Goal: Task Accomplishment & Management: Use online tool/utility

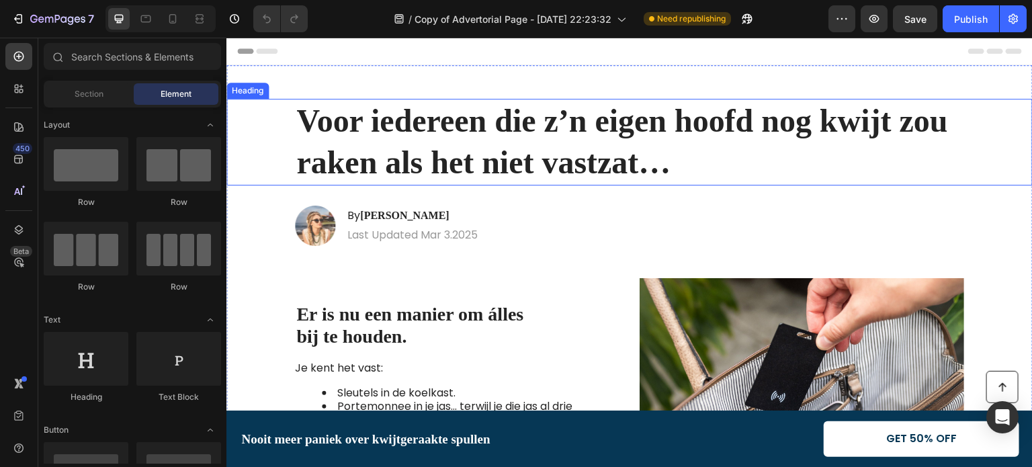
click at [396, 123] on strong "Voor iedereen die z’n eigen hoofd nog kwijt zou raken als het niet vastzat…" at bounding box center [622, 141] width 652 height 77
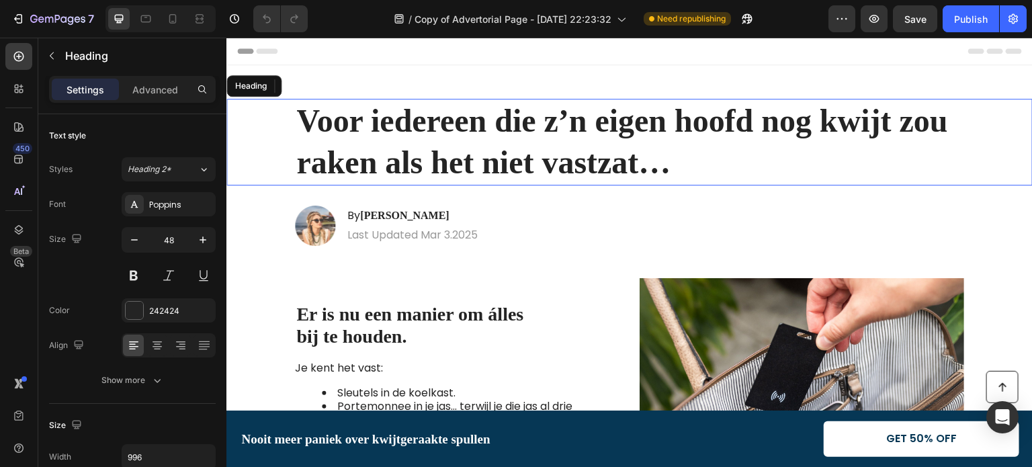
click at [396, 122] on strong "Voor iedereen die z’n eigen hoofd nog kwijt zou raken als het niet vastzat…" at bounding box center [622, 141] width 652 height 77
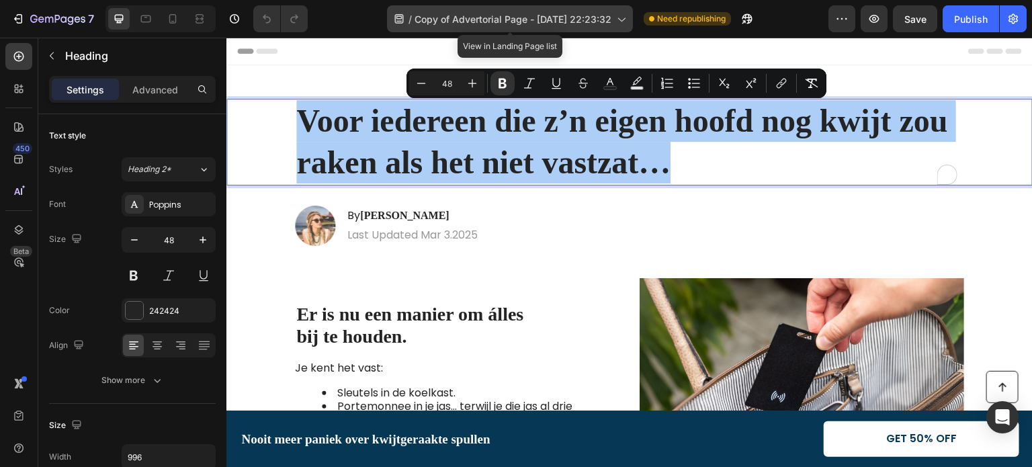
click at [460, 21] on span "Copy of Advertorial Page - [DATE] 22:23:32" at bounding box center [513, 19] width 197 height 14
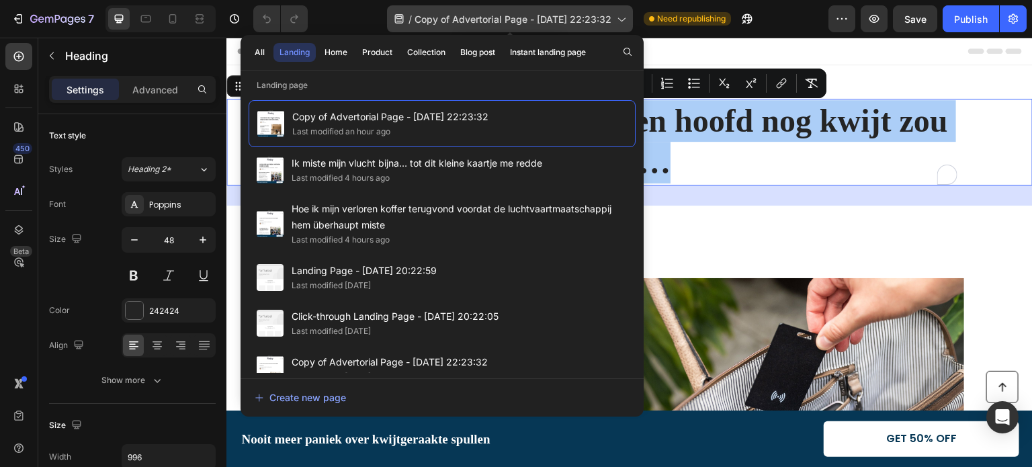
click at [460, 19] on span "Copy of Advertorial Page - [DATE] 22:23:32" at bounding box center [513, 19] width 197 height 14
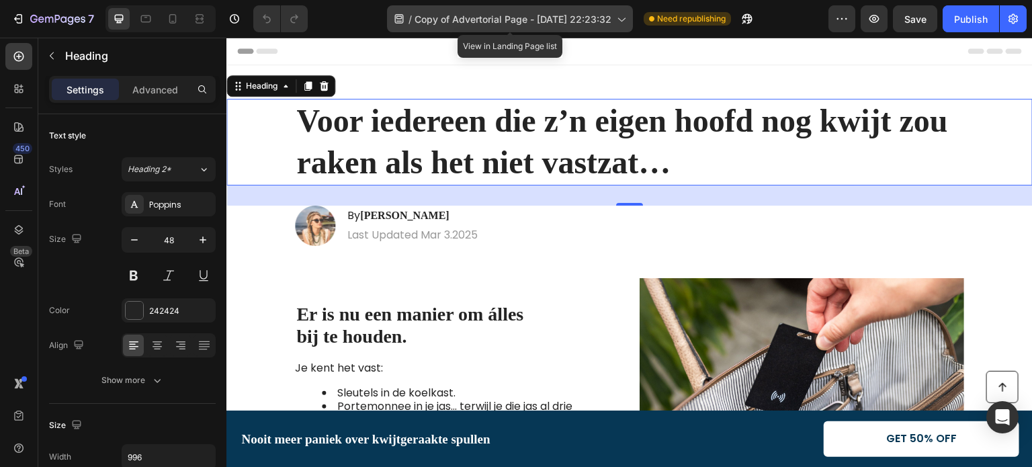
click at [460, 19] on span "Copy of Advertorial Page - [DATE] 22:23:32" at bounding box center [513, 19] width 197 height 14
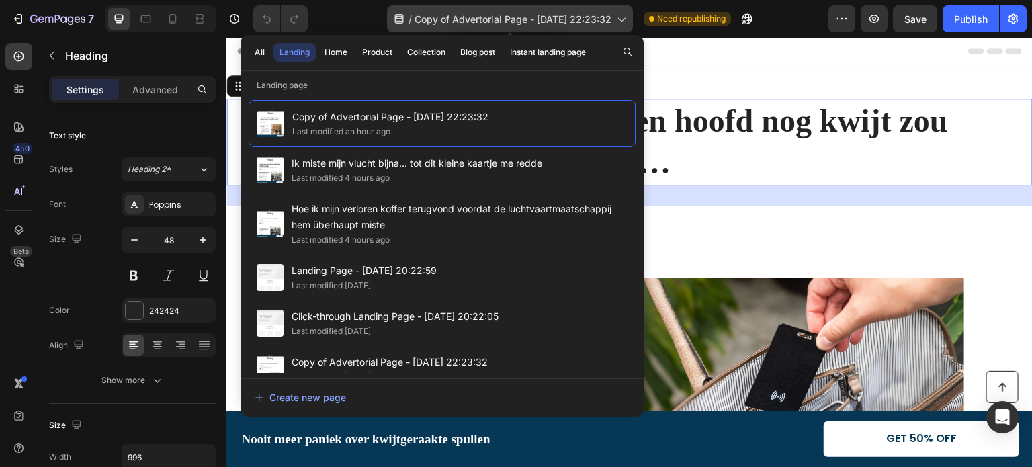
click at [460, 19] on span "Copy of Advertorial Page - [DATE] 22:23:32" at bounding box center [513, 19] width 197 height 14
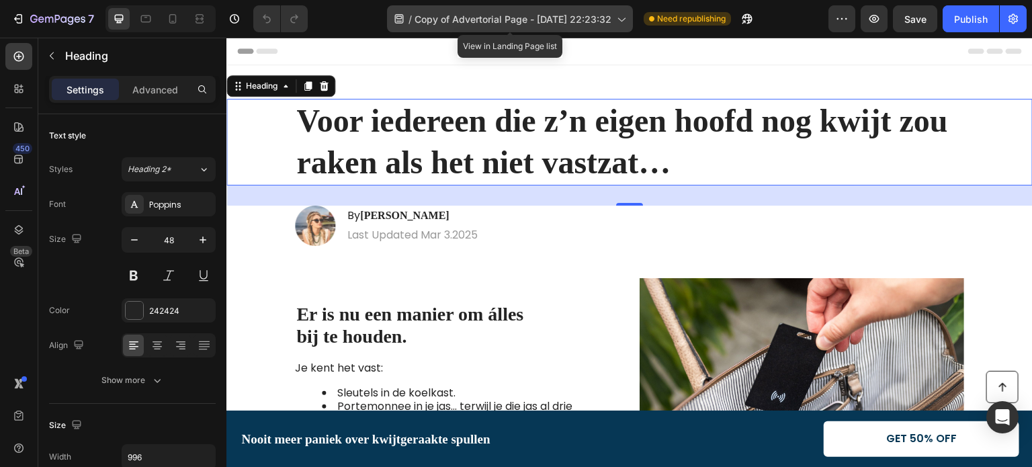
click at [460, 19] on span "Copy of Advertorial Page - [DATE] 22:23:32" at bounding box center [513, 19] width 197 height 14
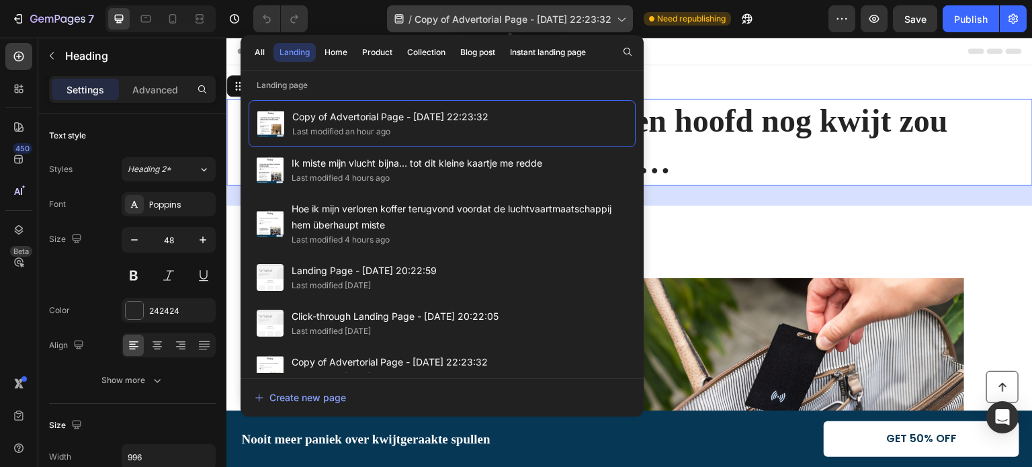
click at [460, 19] on span "Copy of Advertorial Page - [DATE] 22:23:32" at bounding box center [513, 19] width 197 height 14
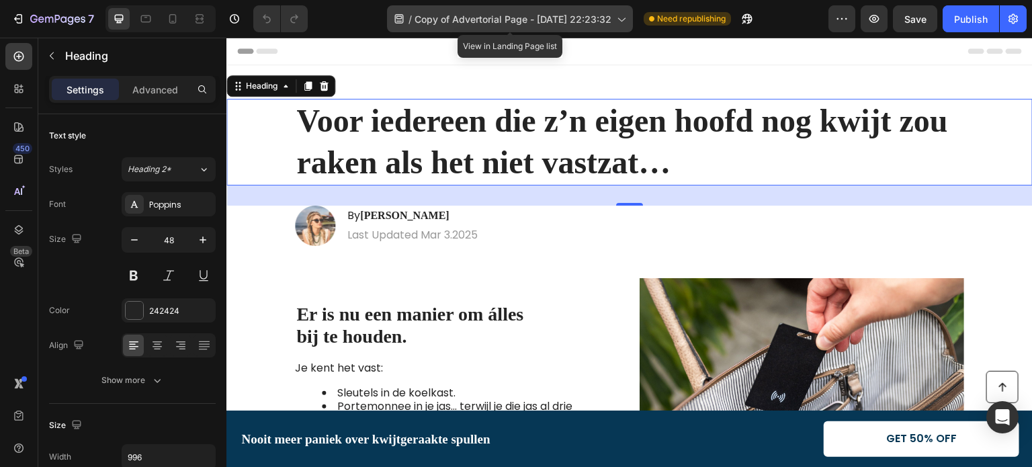
click at [626, 19] on icon at bounding box center [620, 18] width 13 height 13
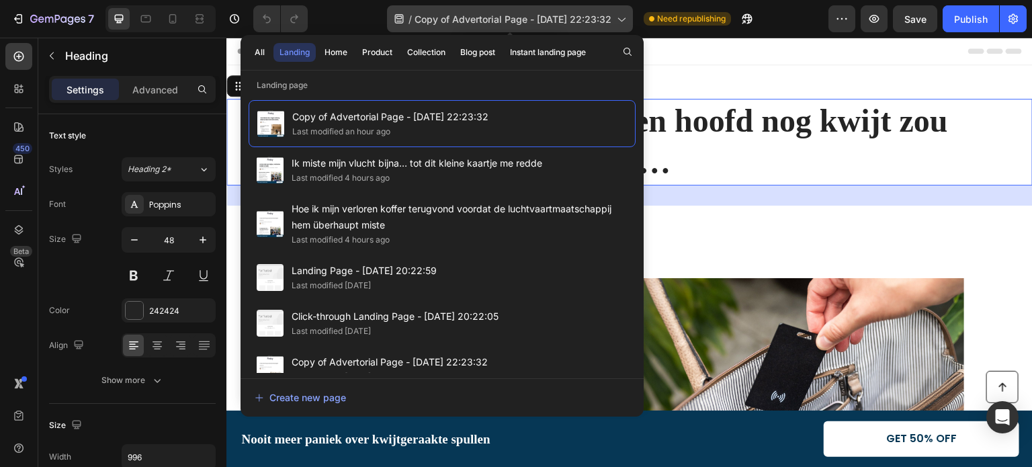
click at [626, 19] on icon at bounding box center [620, 18] width 13 height 13
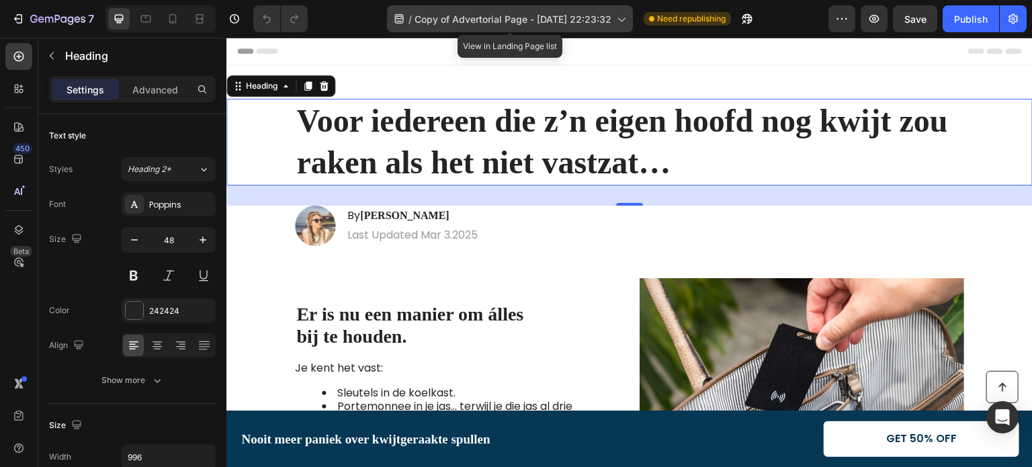
click at [626, 19] on icon at bounding box center [620, 18] width 13 height 13
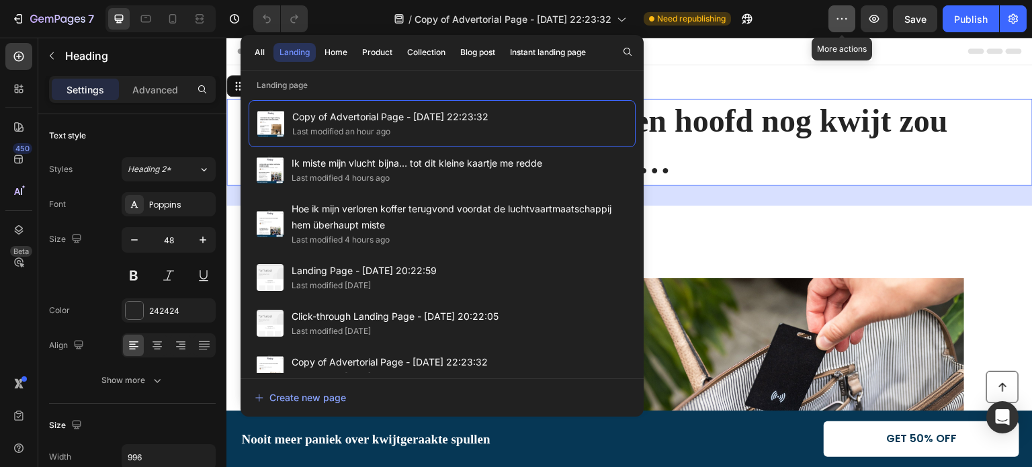
click at [847, 14] on icon "button" at bounding box center [841, 18] width 13 height 13
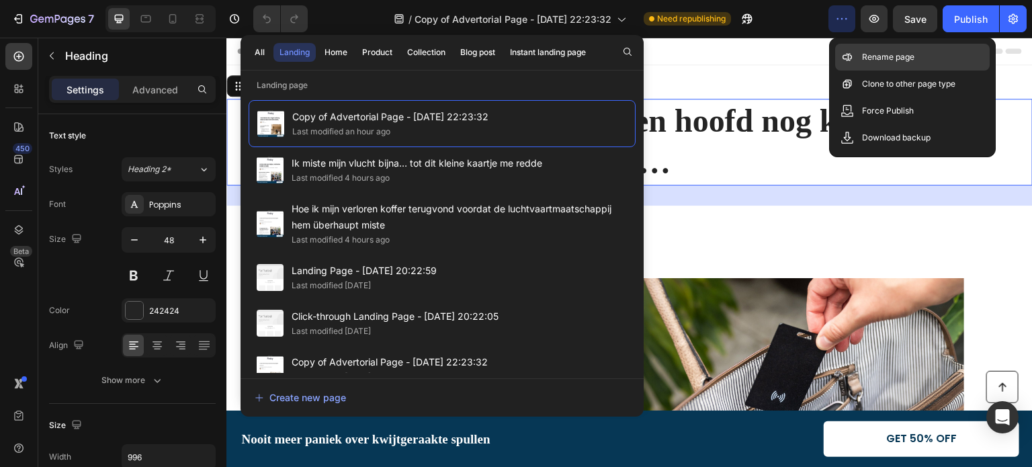
click at [874, 56] on p "Rename page" at bounding box center [888, 56] width 52 height 13
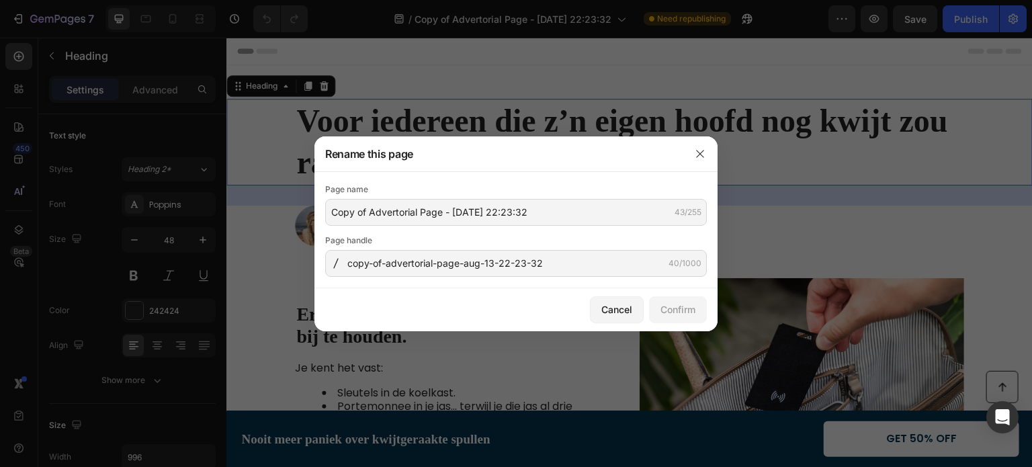
click at [874, 56] on div at bounding box center [516, 233] width 1032 height 467
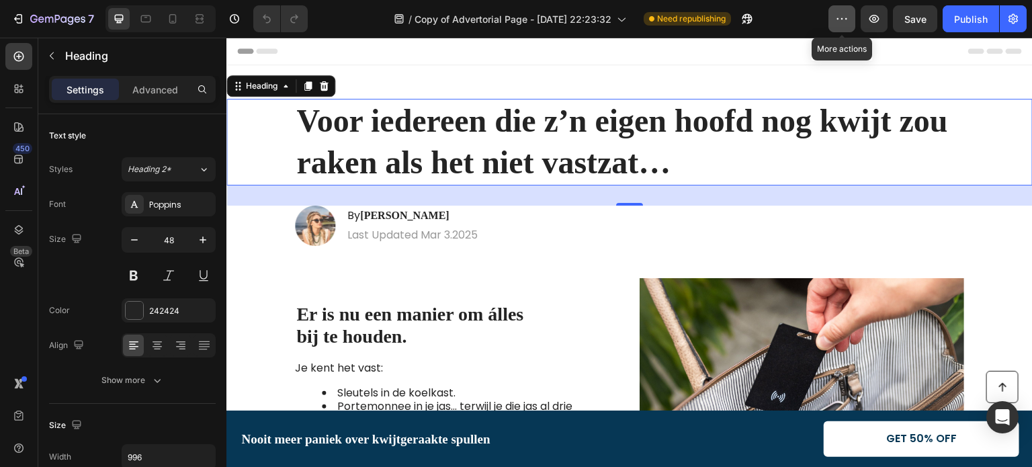
click at [844, 17] on icon "button" at bounding box center [841, 18] width 13 height 13
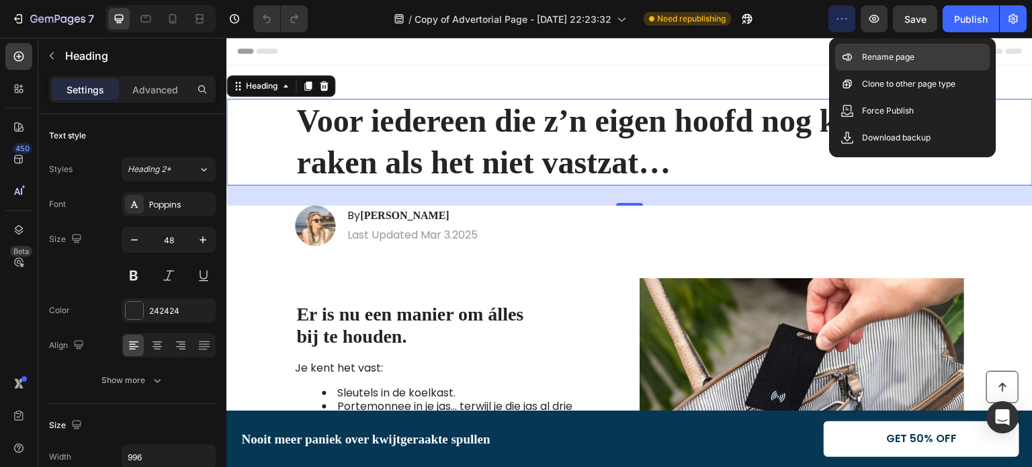
click at [874, 60] on p "Rename page" at bounding box center [888, 56] width 52 height 13
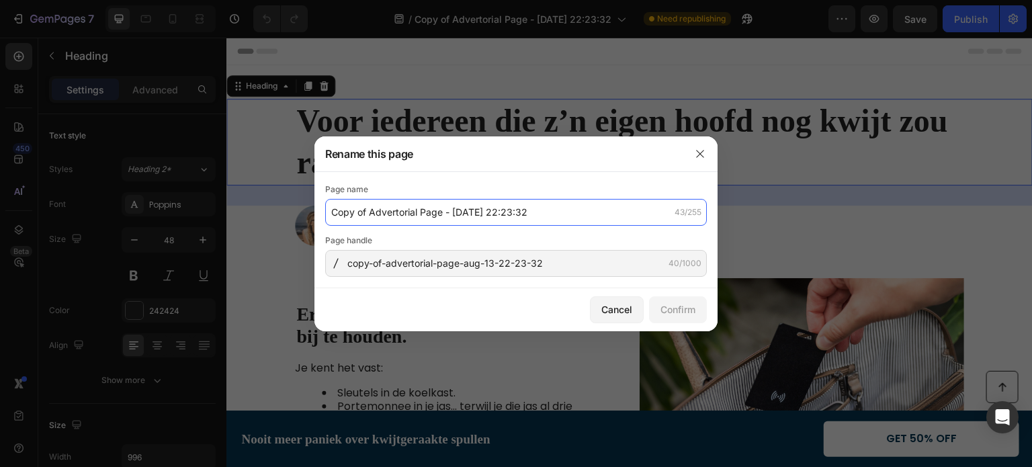
click at [432, 208] on input "Copy of Advertorial Page - [DATE] 22:23:32" at bounding box center [516, 212] width 382 height 27
paste input "Voor iedereen die z’n eigen hoofd nog kwijt zou raken als het niet vastzat…"
type input "Voor iedereen die z’n eigen hoofd nog kwijt zou raken als het niet vastzat…"
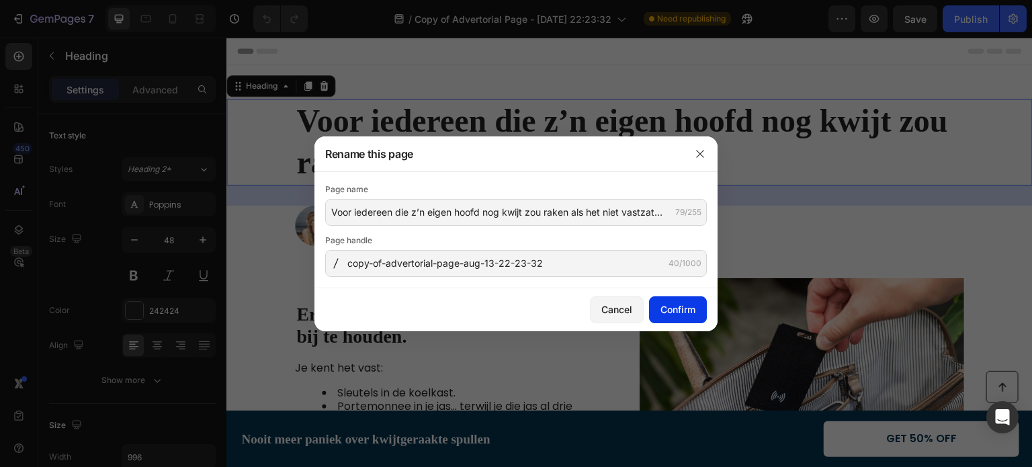
click at [685, 307] on div "Confirm" at bounding box center [678, 309] width 35 height 14
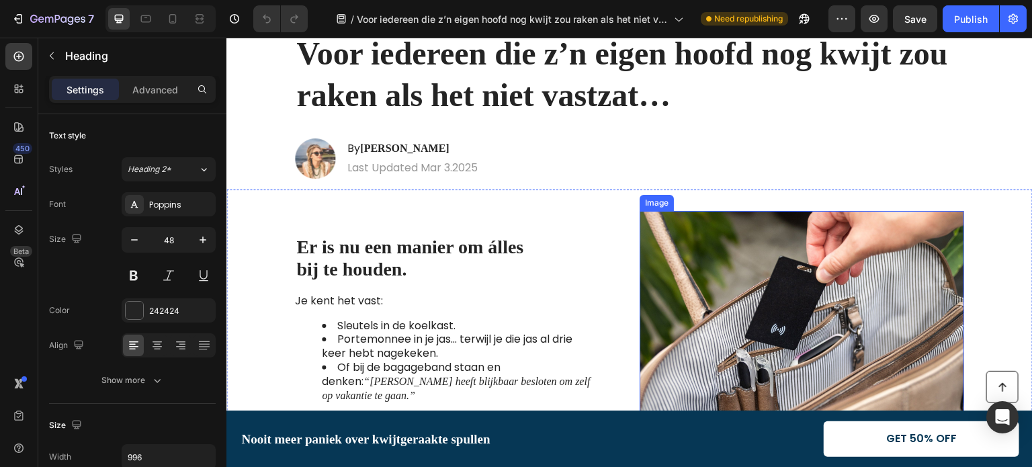
scroll to position [202, 0]
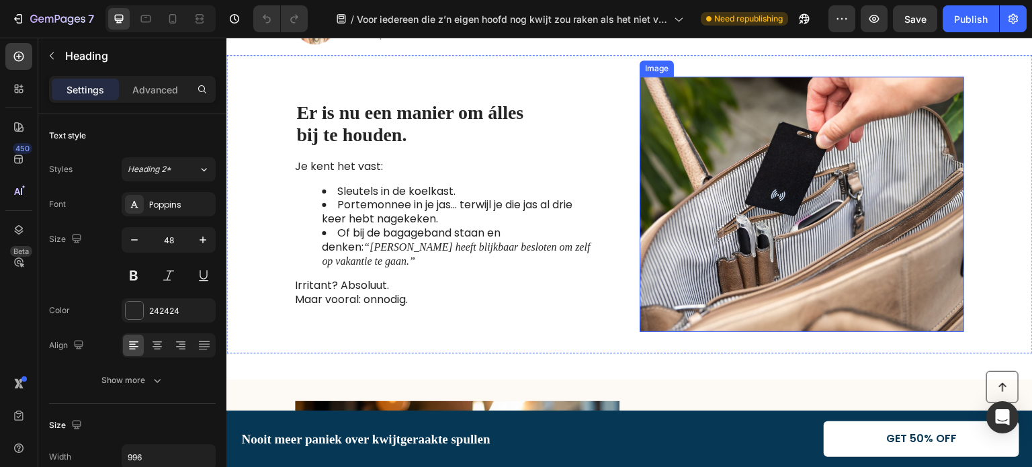
click at [833, 200] on img at bounding box center [802, 204] width 325 height 255
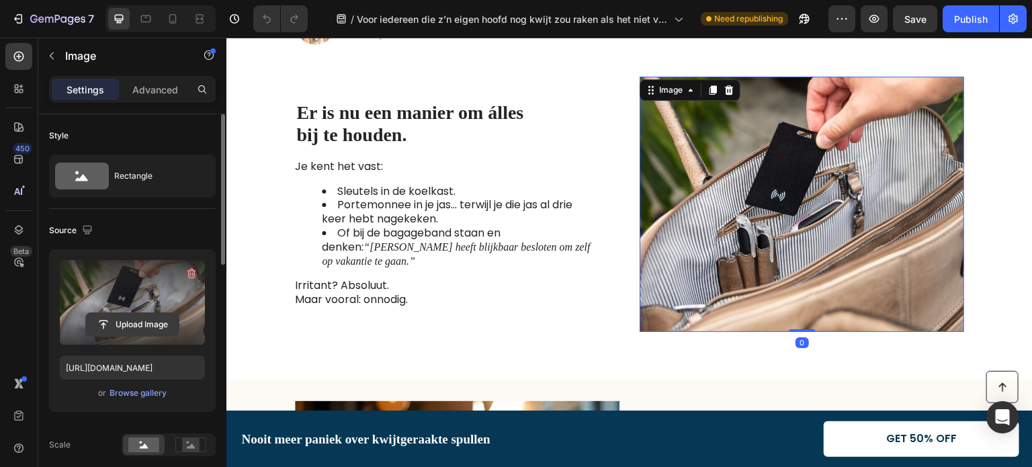
click at [145, 321] on input "file" at bounding box center [132, 324] width 93 height 23
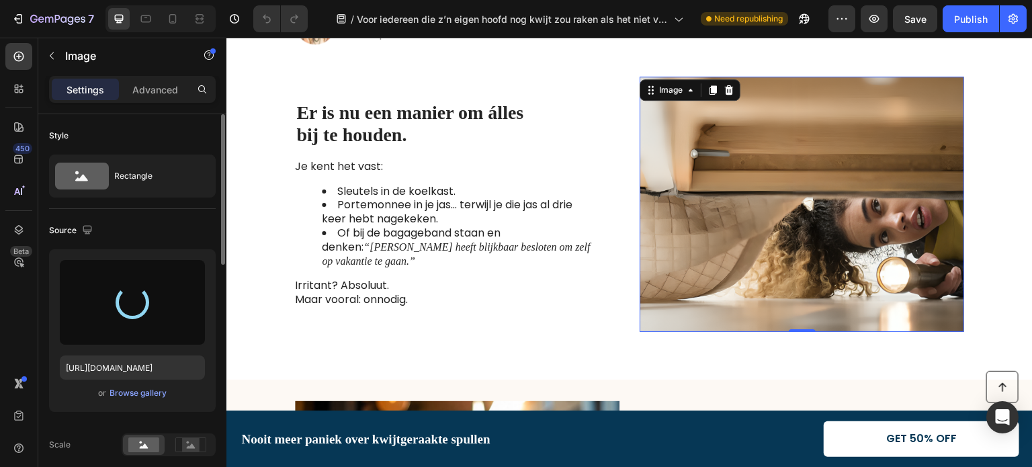
type input "[URL][DOMAIN_NAME]"
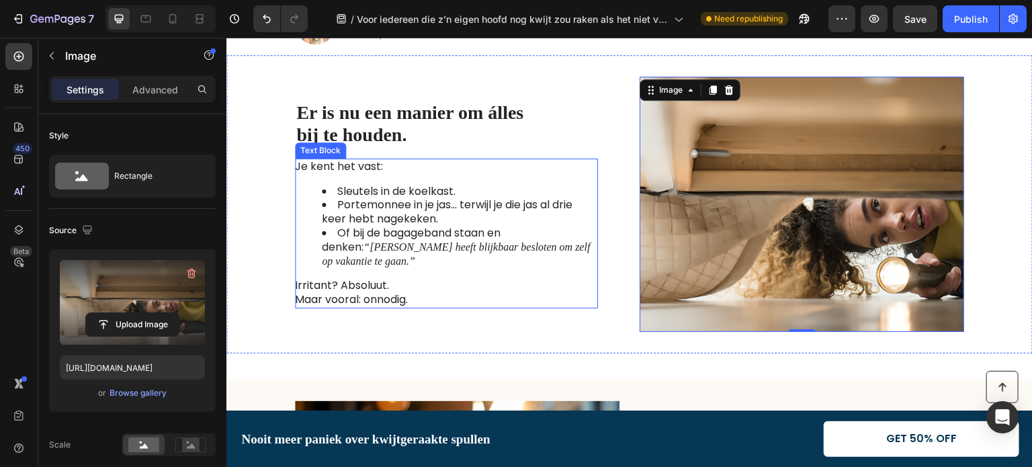
click at [423, 186] on div "Je kent het vast: Sleutels in de koelkast. Portemonnee in je jas… terwijl je di…" at bounding box center [446, 234] width 303 height 150
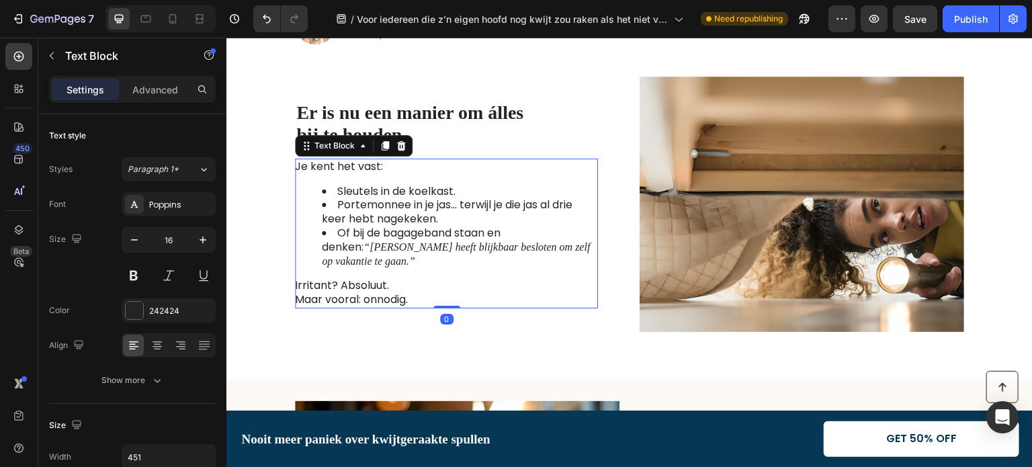
click at [411, 198] on li "Sleutels in de koelkast." at bounding box center [459, 192] width 275 height 14
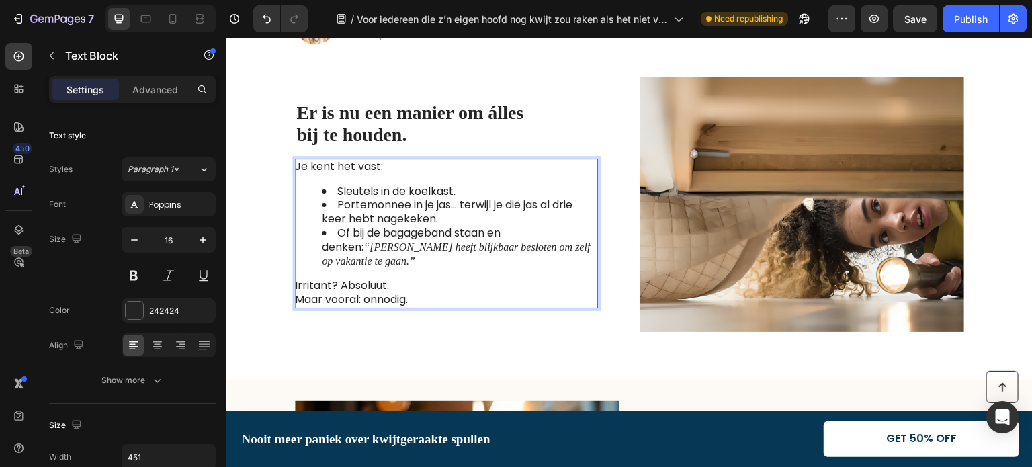
click at [411, 198] on li "Sleutels in de koelkast." at bounding box center [459, 192] width 275 height 14
click at [335, 195] on li "Urenlang zoeken onder bedden en banken." at bounding box center [459, 192] width 275 height 14
click at [295, 204] on ul "Urenlang zoeken onder bedden en banken. Portemonnee in je jas… terwijl je die j…" at bounding box center [446, 227] width 302 height 84
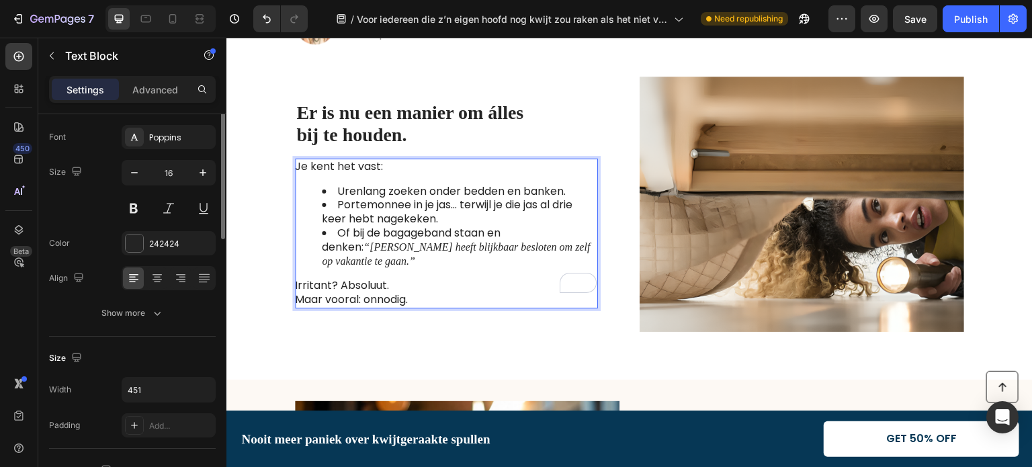
scroll to position [0, 0]
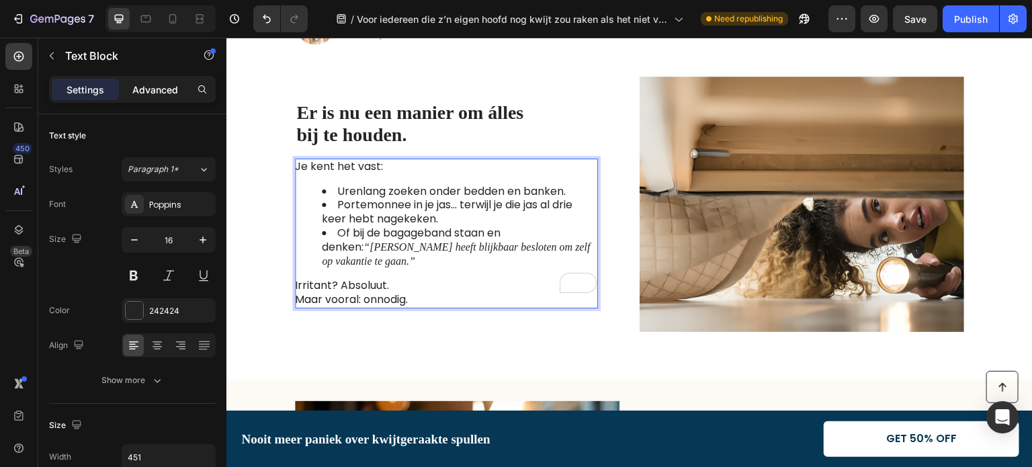
click at [157, 89] on p "Advanced" at bounding box center [155, 90] width 46 height 14
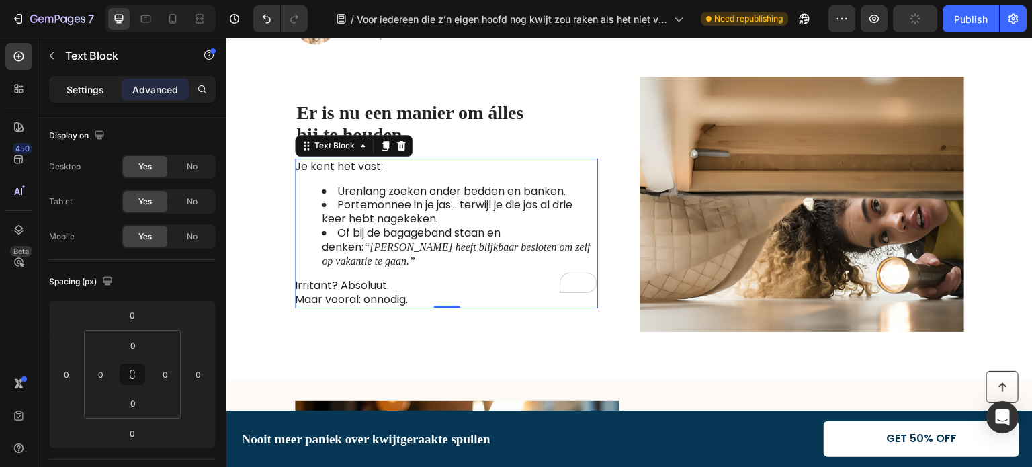
click at [99, 87] on p "Settings" at bounding box center [86, 90] width 38 height 14
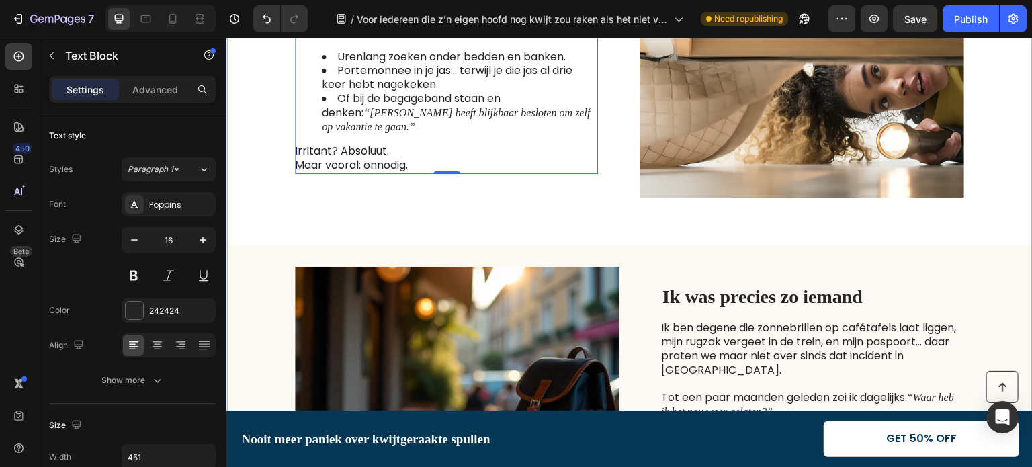
scroll to position [672, 0]
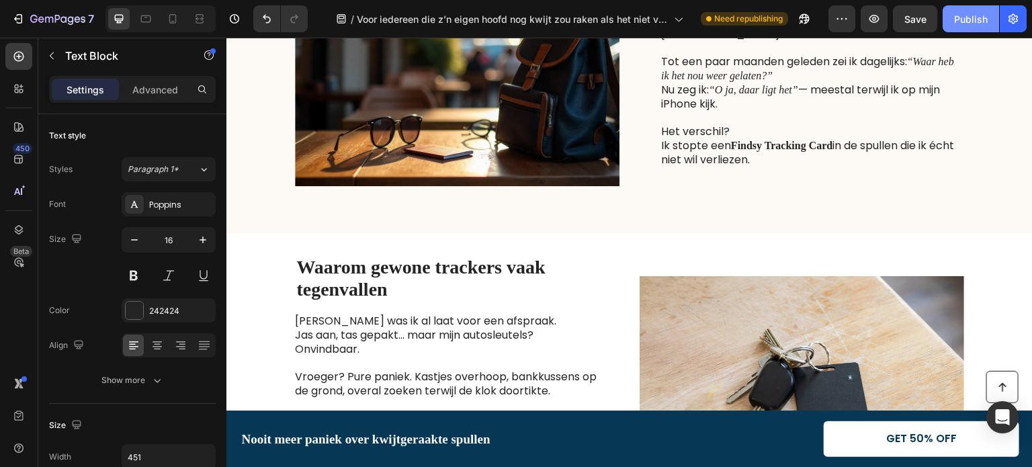
click at [966, 14] on div "Publish" at bounding box center [971, 19] width 34 height 14
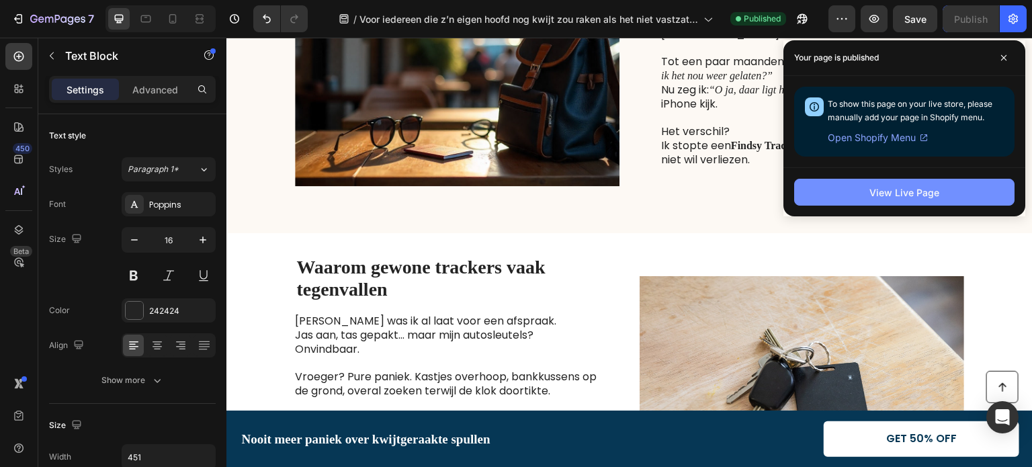
click at [910, 196] on div "View Live Page" at bounding box center [905, 192] width 70 height 14
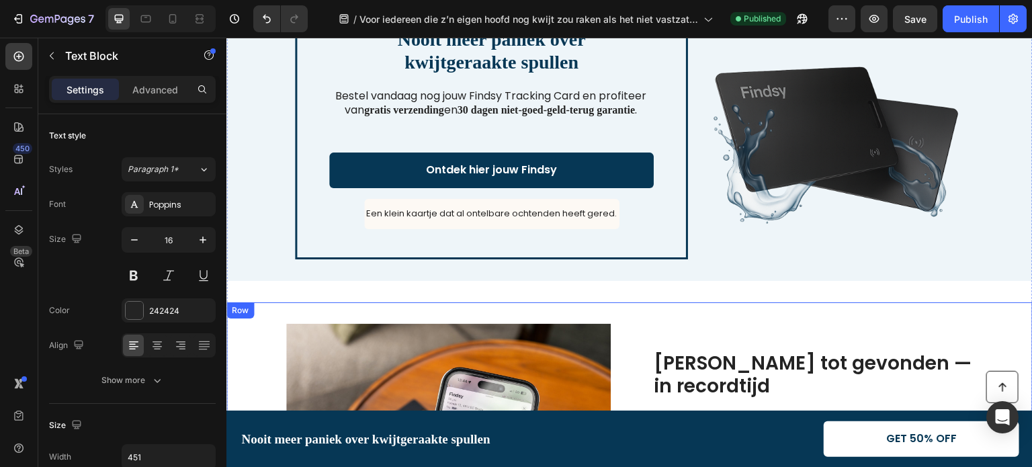
scroll to position [1545, 0]
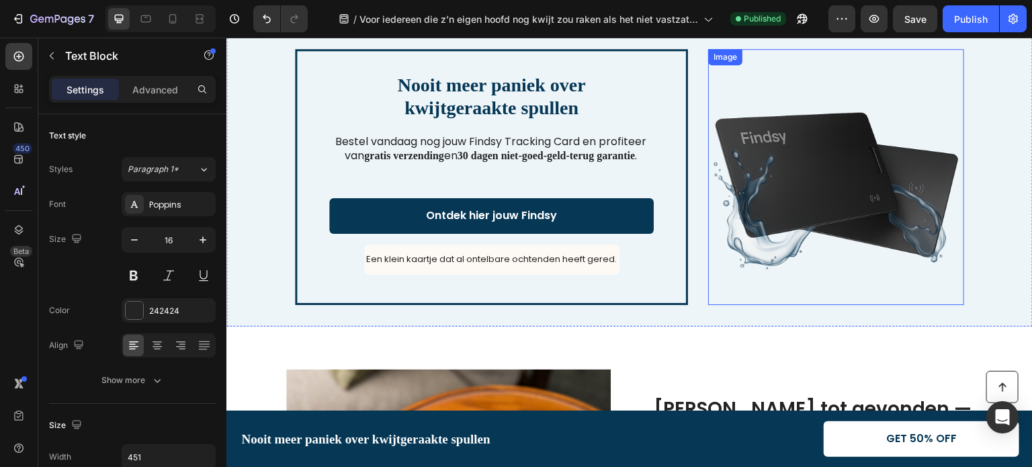
click at [794, 211] on img at bounding box center [836, 177] width 256 height 256
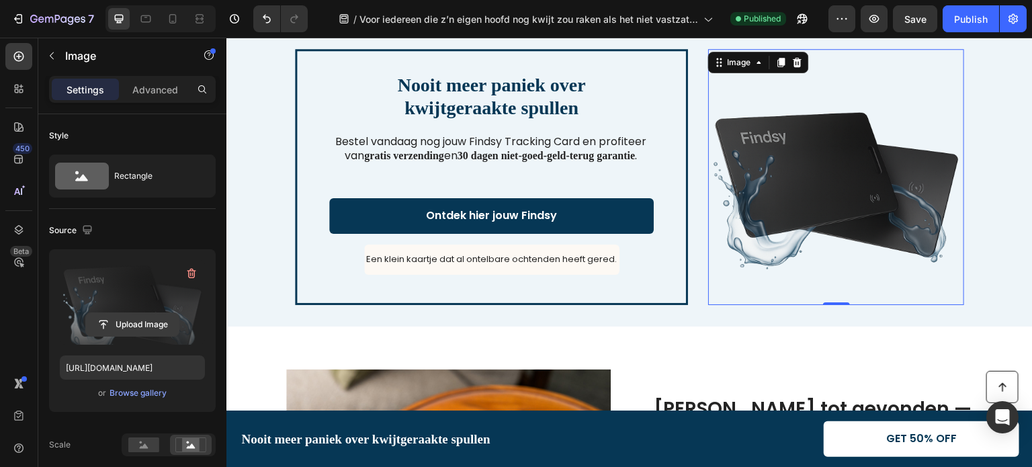
click at [131, 321] on input "file" at bounding box center [132, 324] width 93 height 23
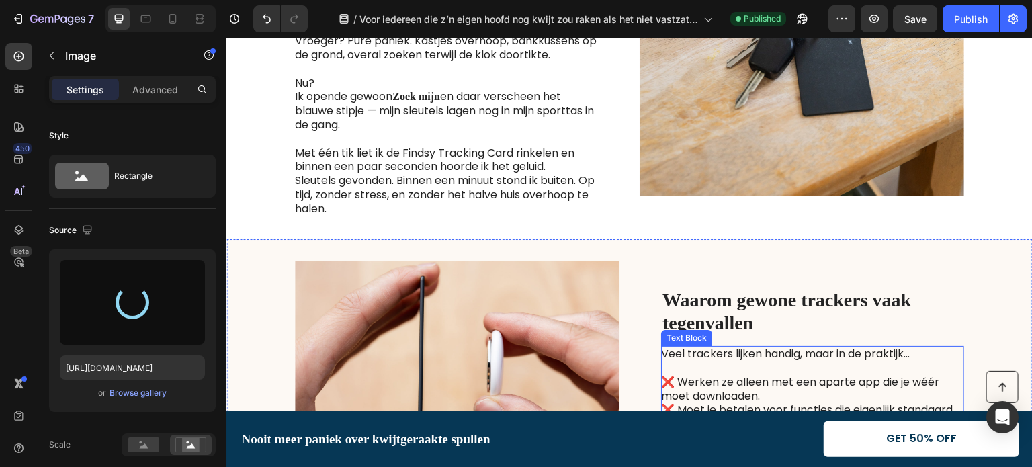
scroll to position [1277, 0]
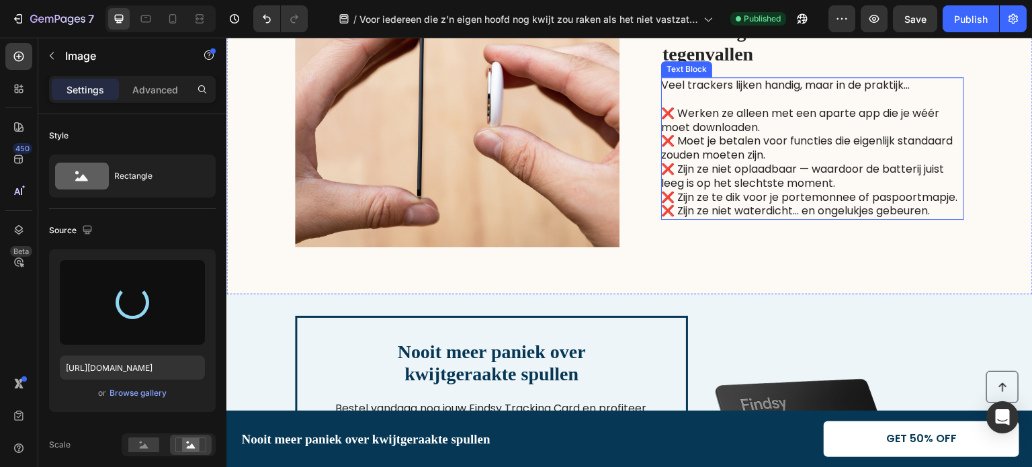
type input "[URL][DOMAIN_NAME]"
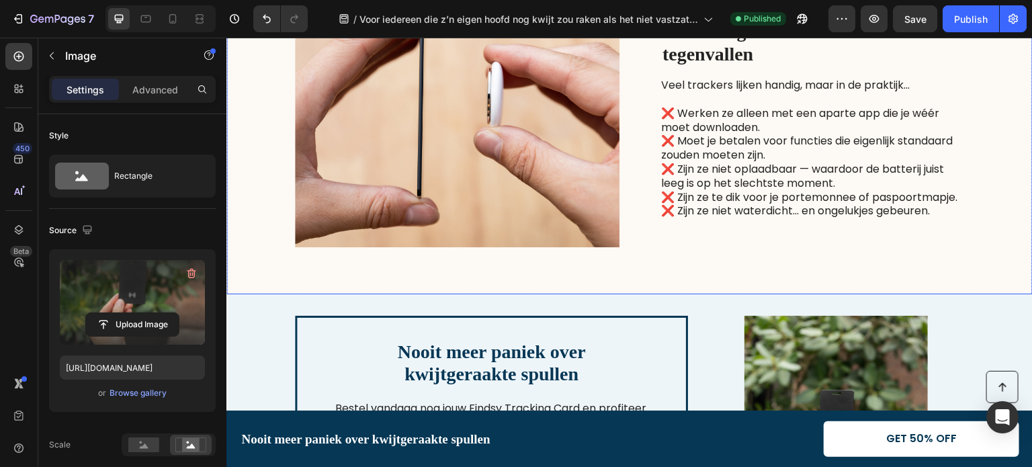
scroll to position [1478, 0]
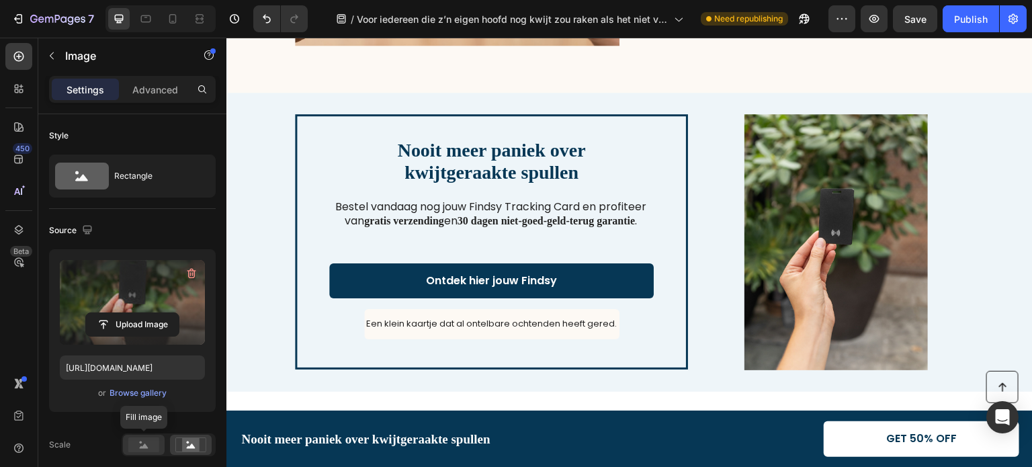
click at [144, 447] on icon at bounding box center [144, 445] width 9 height 5
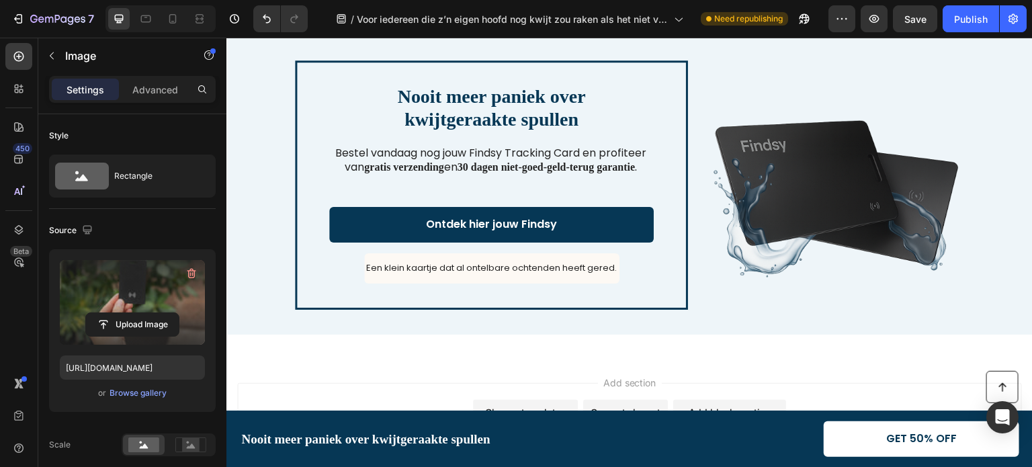
scroll to position [2822, 0]
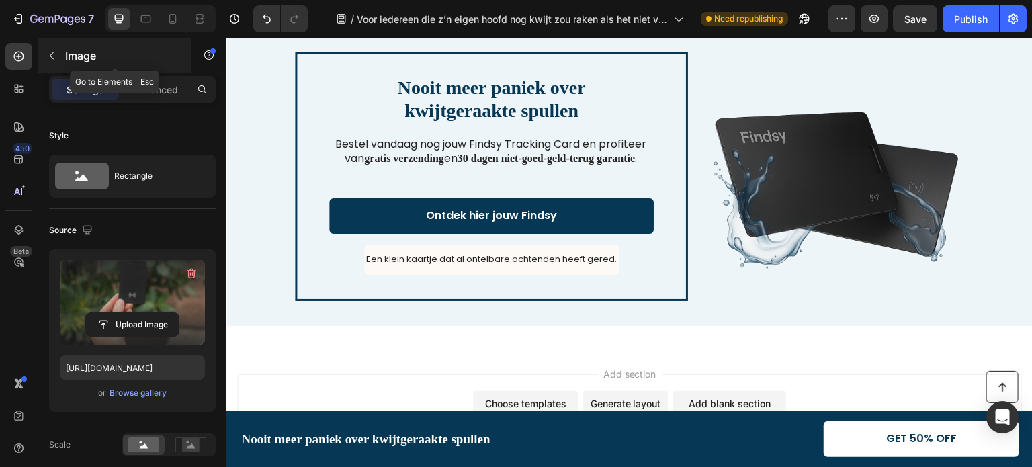
click at [59, 52] on button "button" at bounding box center [52, 56] width 22 height 22
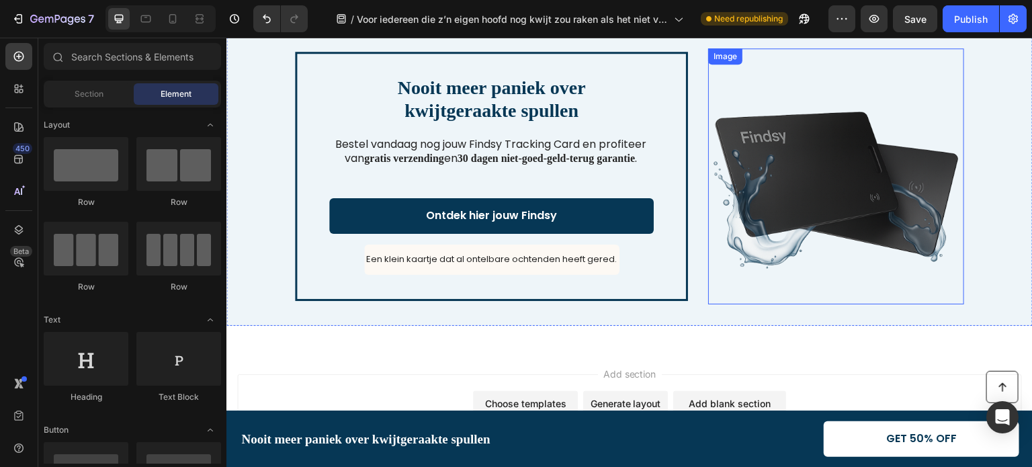
click at [799, 198] on img at bounding box center [836, 176] width 256 height 256
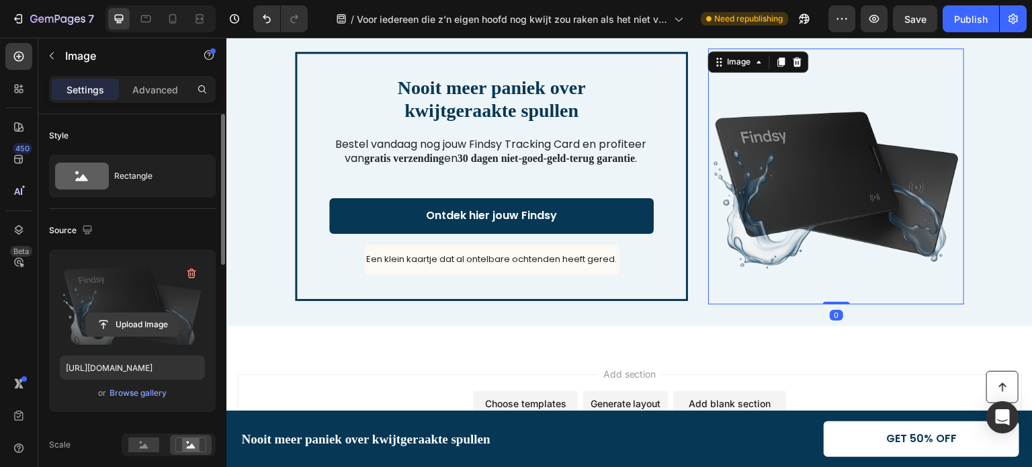
click at [137, 319] on input "file" at bounding box center [132, 324] width 93 height 23
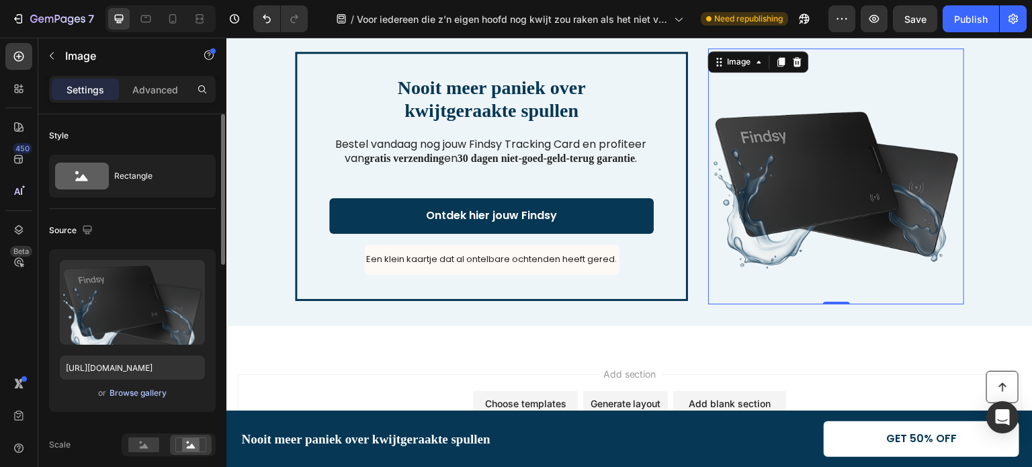
click at [132, 390] on div "Browse gallery" at bounding box center [138, 393] width 57 height 12
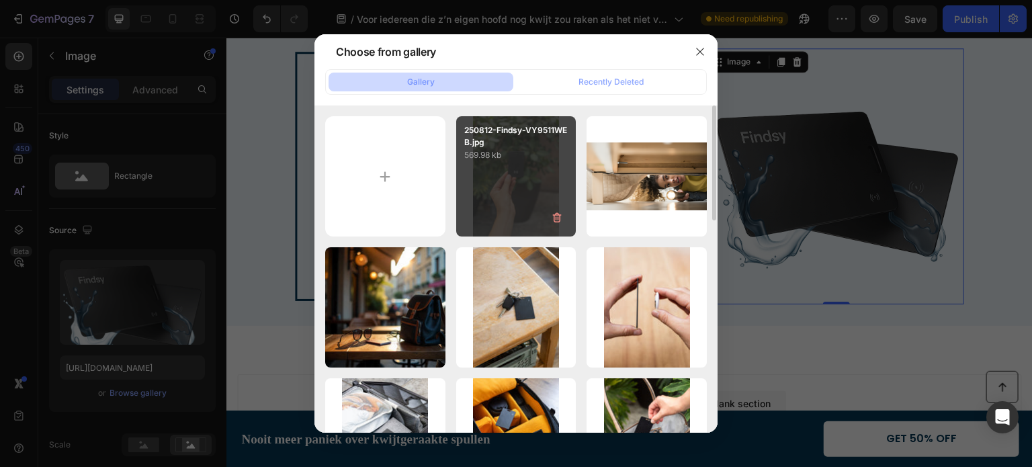
click at [516, 163] on div "250812-Findsy-VY9511WEB.jpg 569.98 kb" at bounding box center [516, 176] width 120 height 120
type input "[URL][DOMAIN_NAME]"
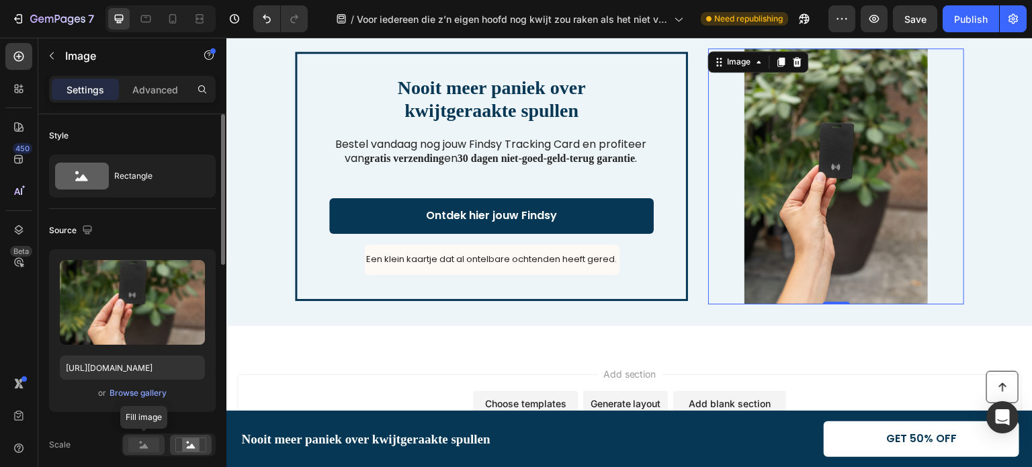
click at [139, 445] on rect at bounding box center [143, 444] width 31 height 15
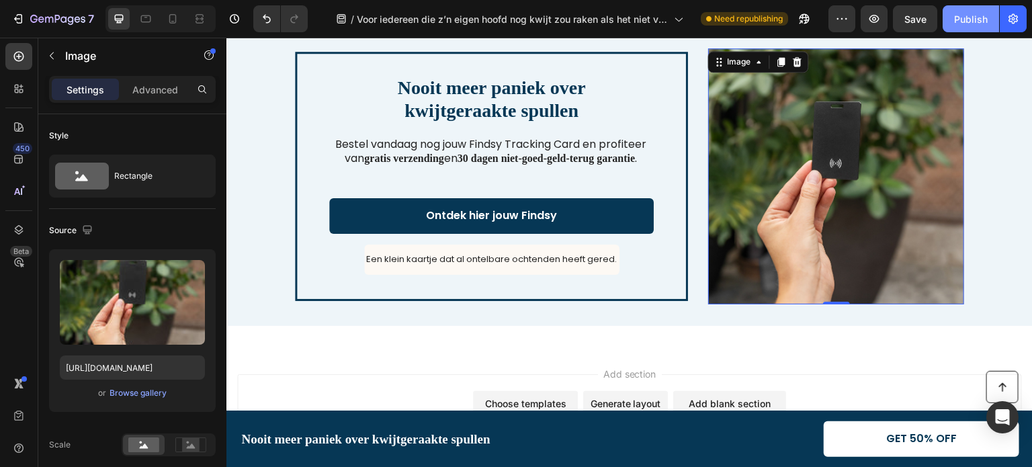
click at [958, 15] on div "Publish" at bounding box center [971, 19] width 34 height 14
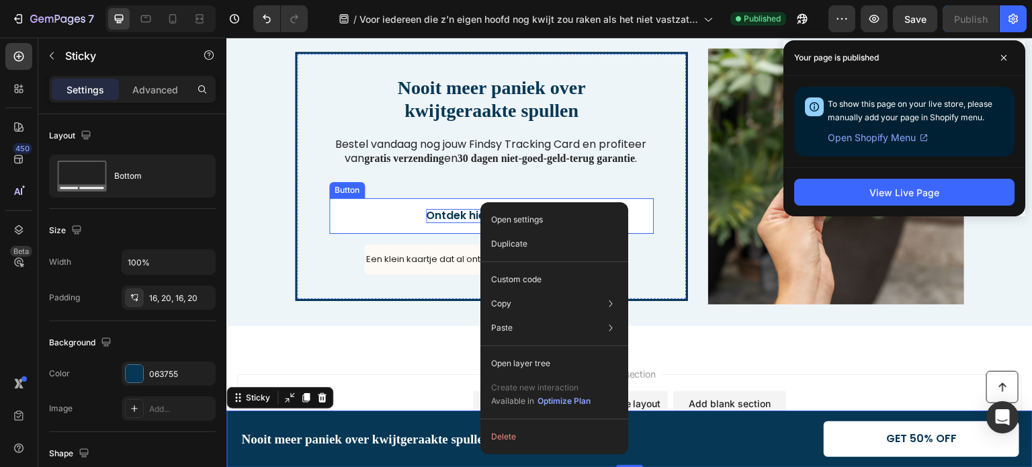
click at [426, 217] on p "Ontdek hier jouw Findsy" at bounding box center [491, 216] width 131 height 14
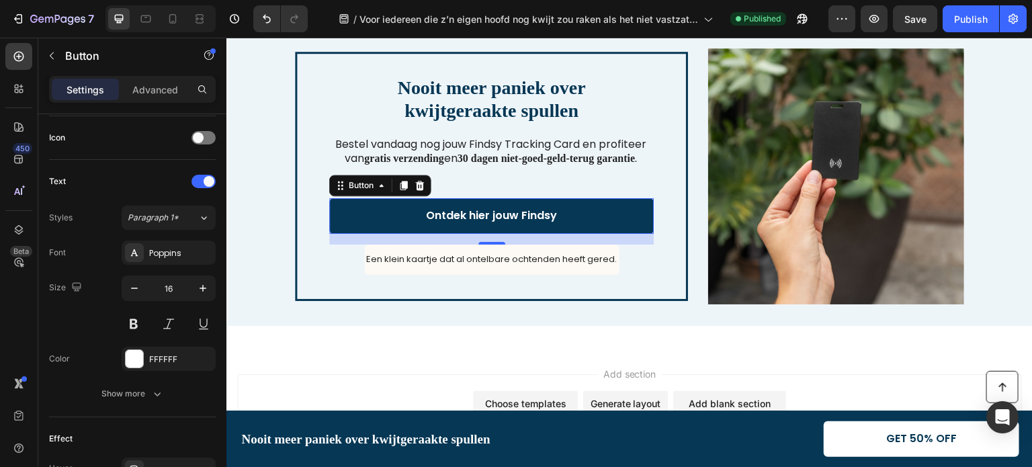
scroll to position [640, 0]
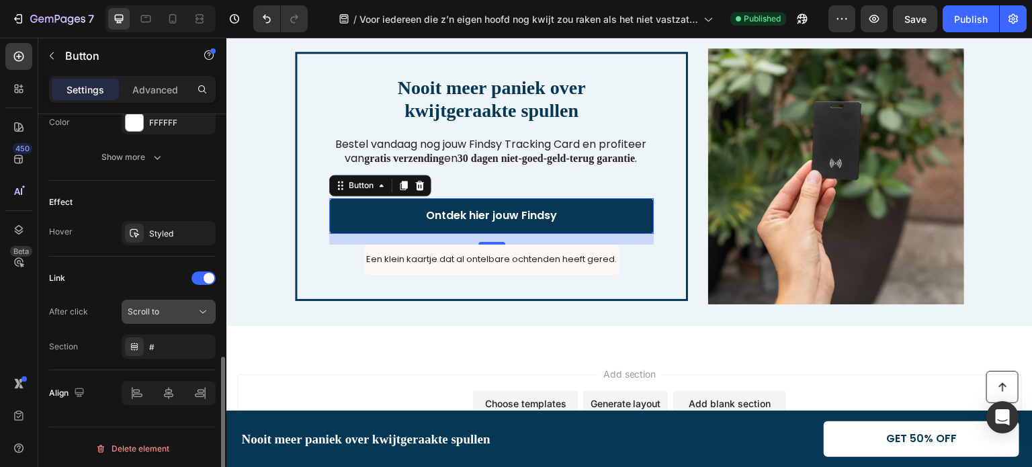
click at [173, 314] on div "Scroll to" at bounding box center [162, 312] width 69 height 12
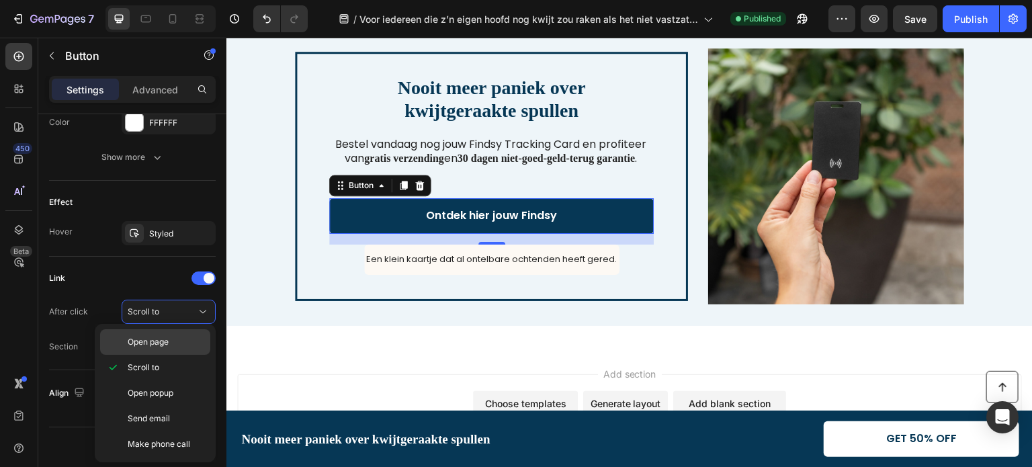
click at [160, 338] on span "Open page" at bounding box center [148, 342] width 41 height 12
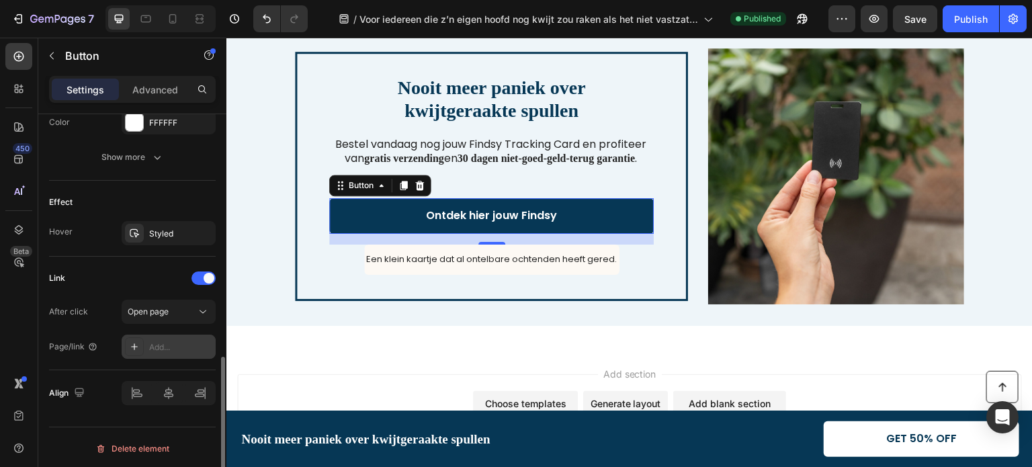
click at [163, 341] on div "Add..." at bounding box center [180, 347] width 63 height 12
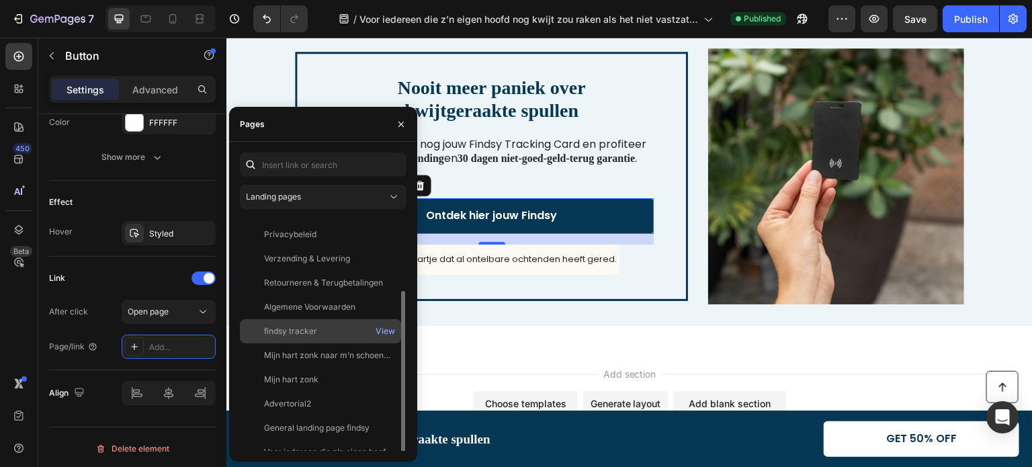
scroll to position [81, 0]
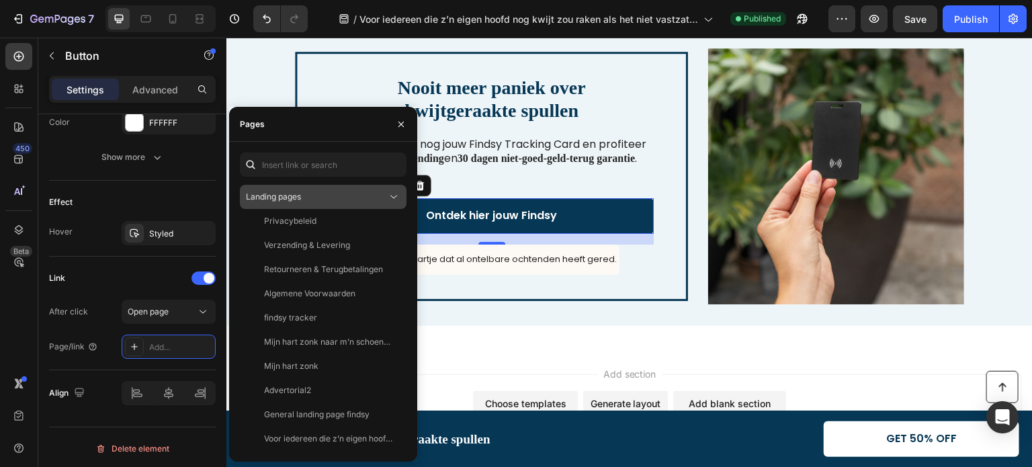
click at [340, 193] on div "Landing pages" at bounding box center [316, 197] width 141 height 12
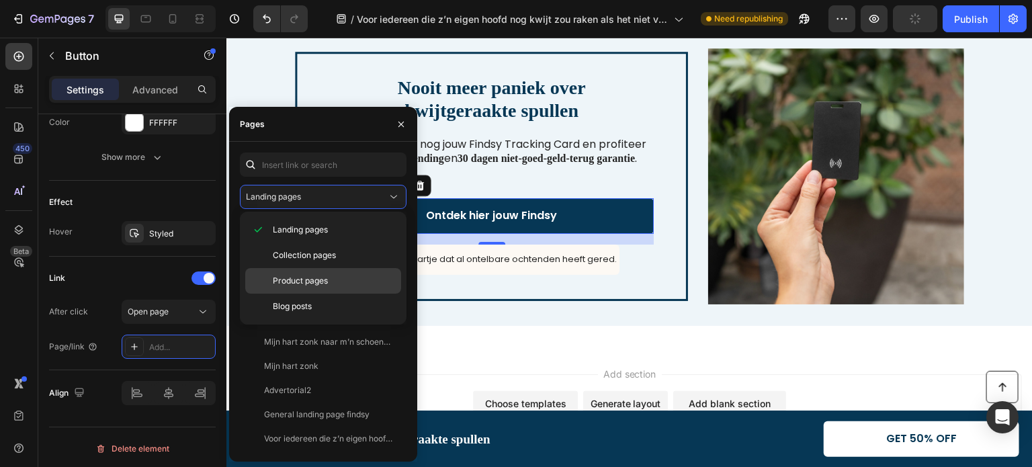
click at [312, 281] on span "Product pages" at bounding box center [300, 281] width 55 height 12
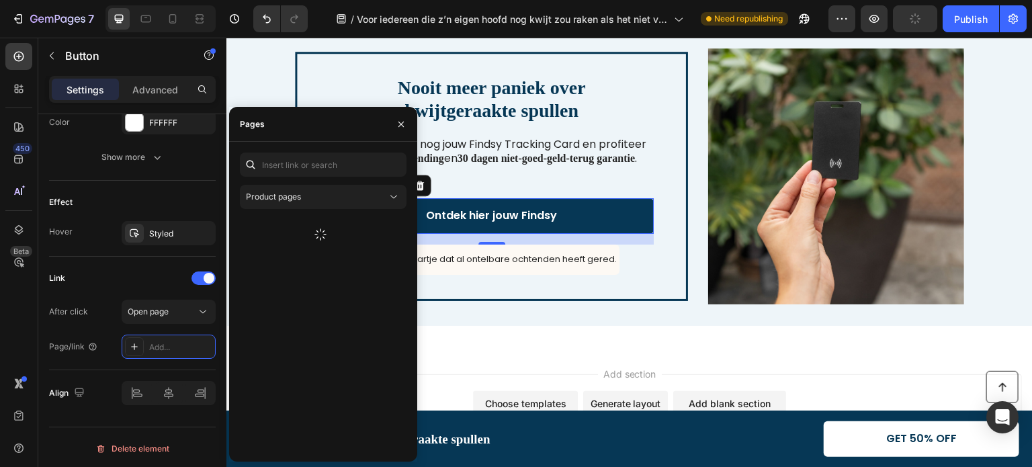
scroll to position [0, 0]
click at [309, 279] on div "Findsy Tracking Card" at bounding box center [304, 277] width 81 height 12
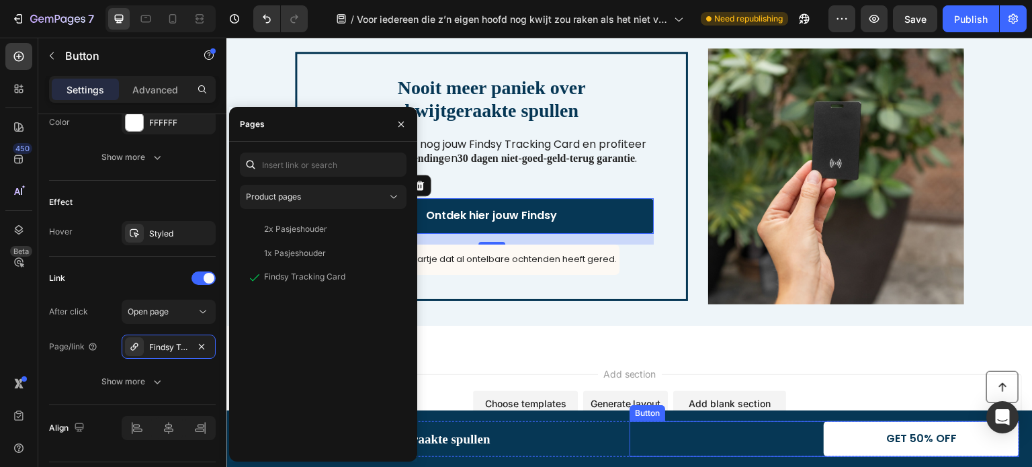
click at [856, 431] on link "GET 50% OFF" at bounding box center [922, 439] width 196 height 36
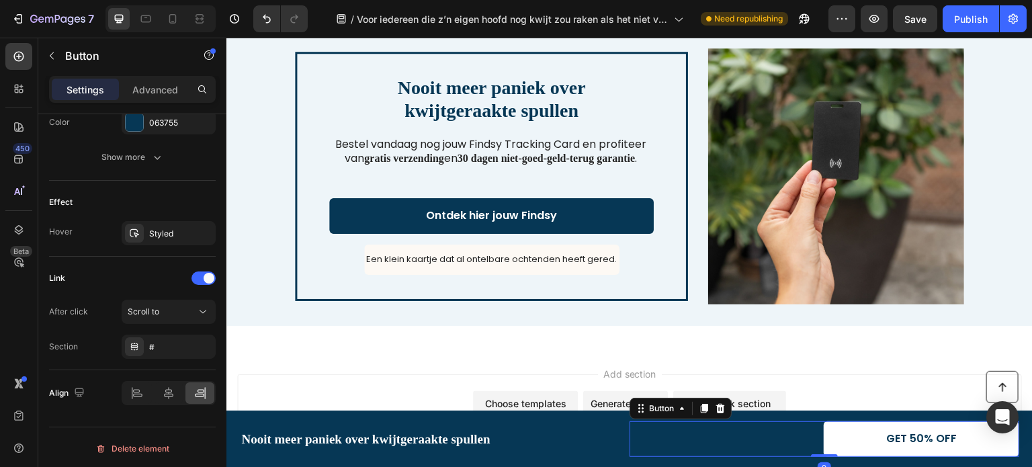
scroll to position [640, 0]
click at [163, 306] on div "Scroll to" at bounding box center [162, 312] width 69 height 12
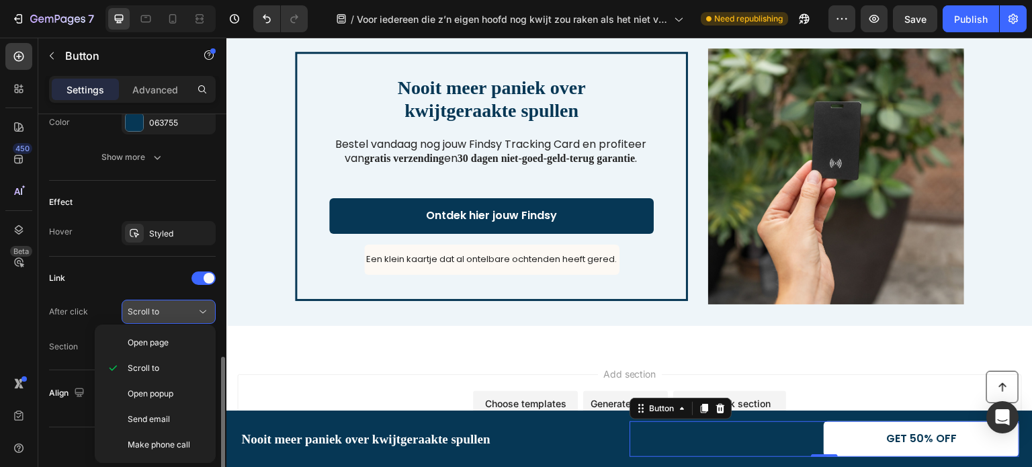
click at [163, 306] on div "Scroll to" at bounding box center [162, 312] width 69 height 12
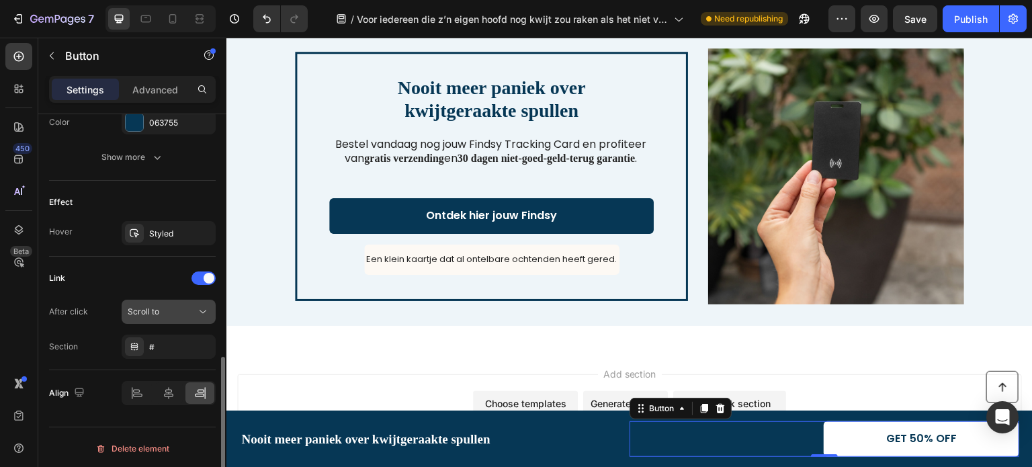
click at [163, 306] on div "Scroll to" at bounding box center [162, 312] width 69 height 12
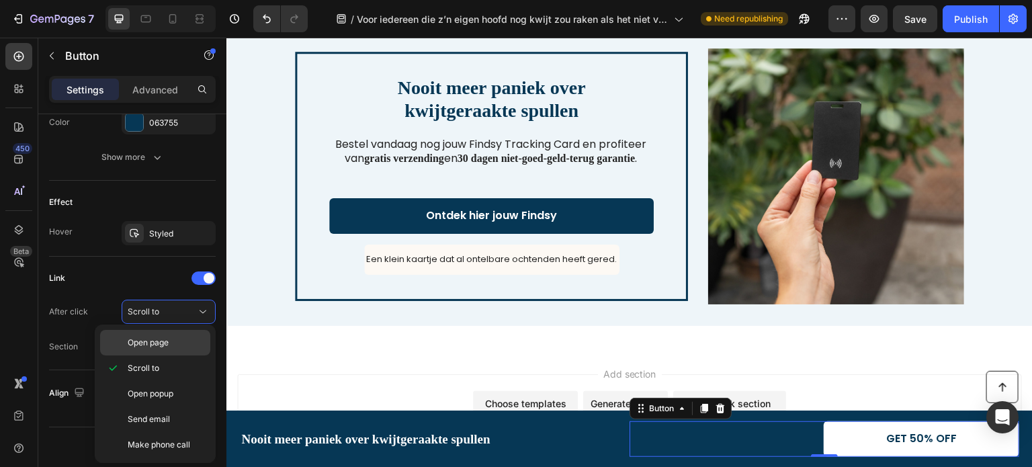
click at [160, 341] on span "Open page" at bounding box center [148, 343] width 41 height 12
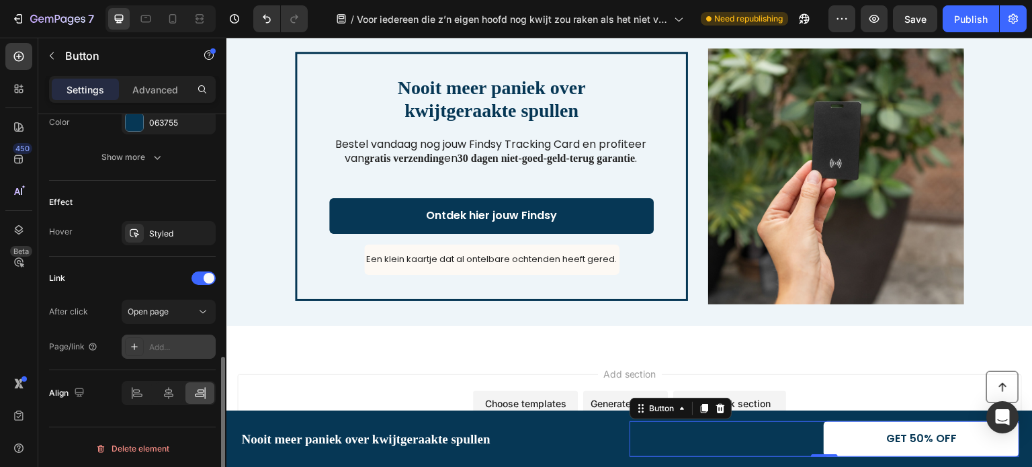
click at [163, 348] on div "Add..." at bounding box center [180, 347] width 63 height 12
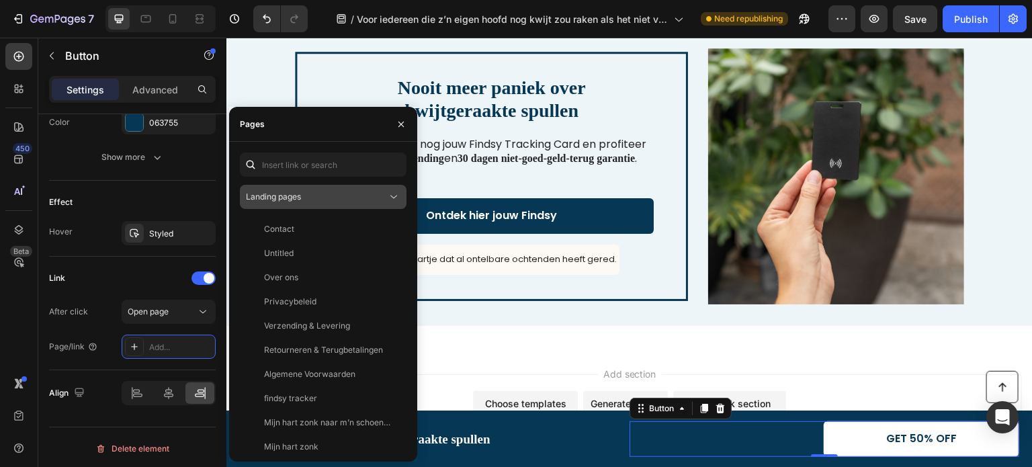
click at [311, 197] on div "Landing pages" at bounding box center [316, 197] width 141 height 12
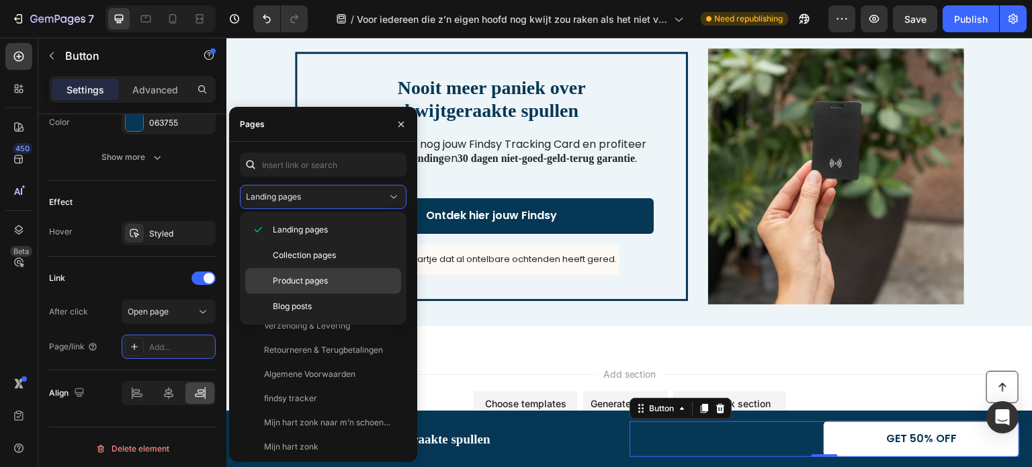
click at [293, 280] on span "Product pages" at bounding box center [300, 281] width 55 height 12
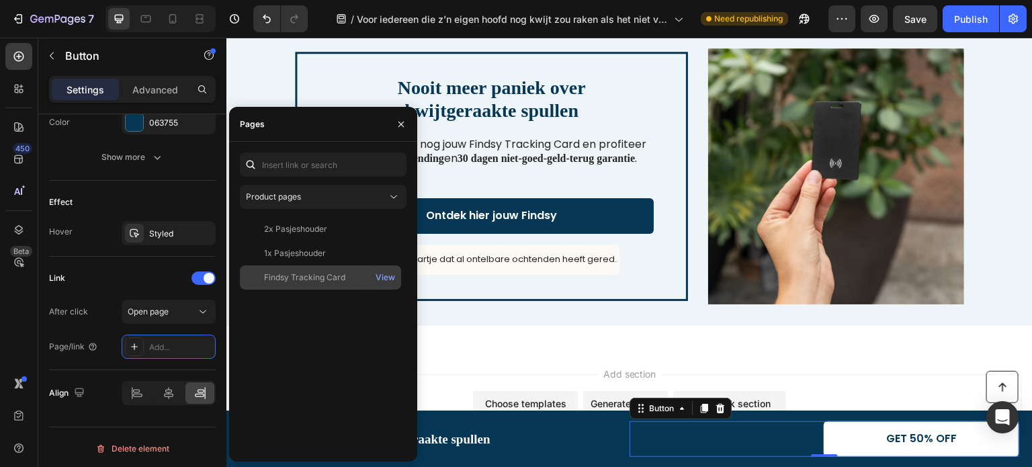
click at [308, 280] on div "Findsy Tracking Card" at bounding box center [304, 277] width 81 height 12
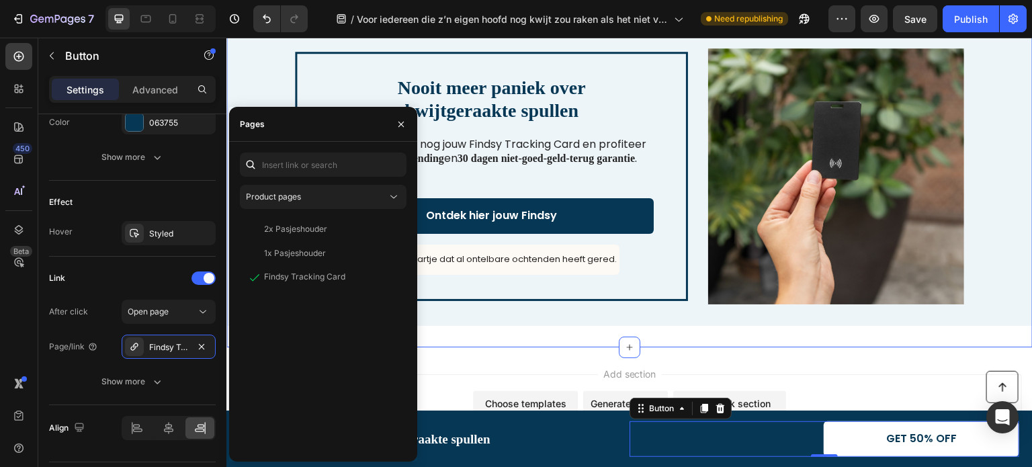
click at [647, 346] on div "Nooit meer paniek over kwijtgeraakte spullen Heading Bestel vandaag nog jouw Fi…" at bounding box center [629, 176] width 806 height 342
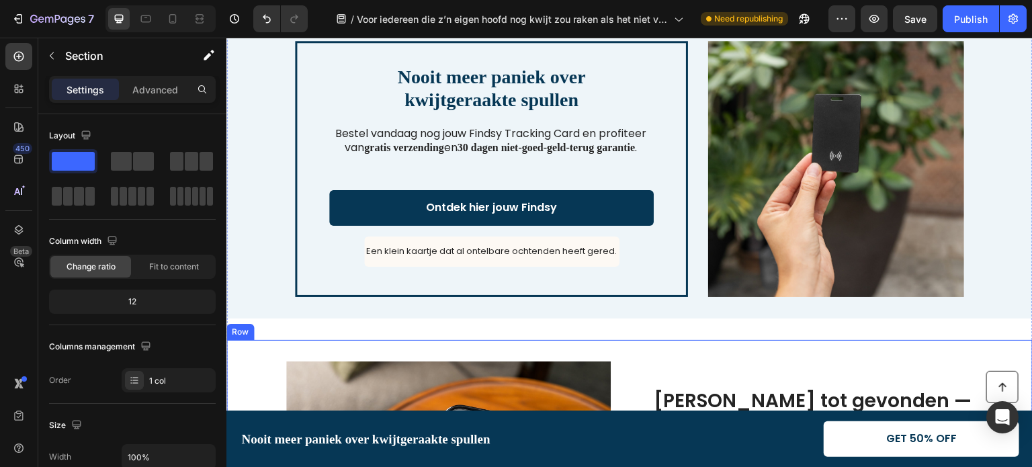
scroll to position [1551, 0]
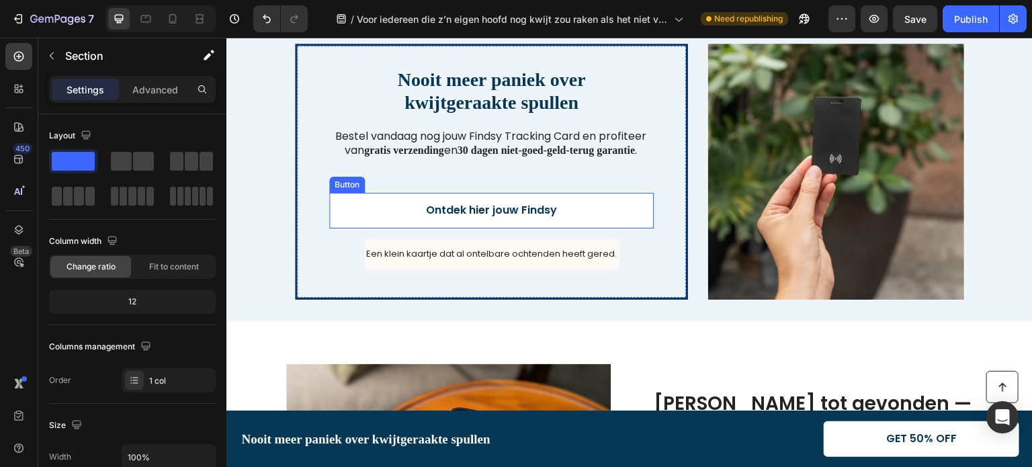
click at [613, 209] on link "Ontdek hier jouw Findsy" at bounding box center [491, 211] width 325 height 36
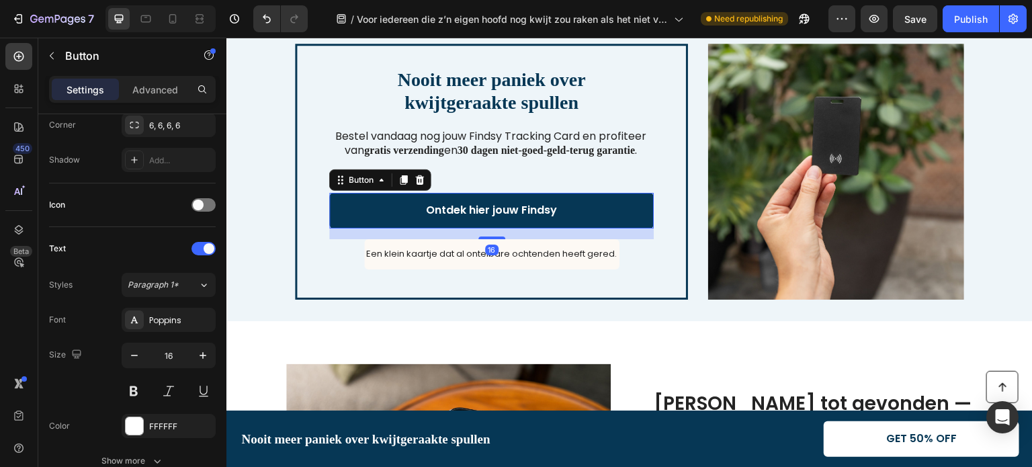
scroll to position [640, 0]
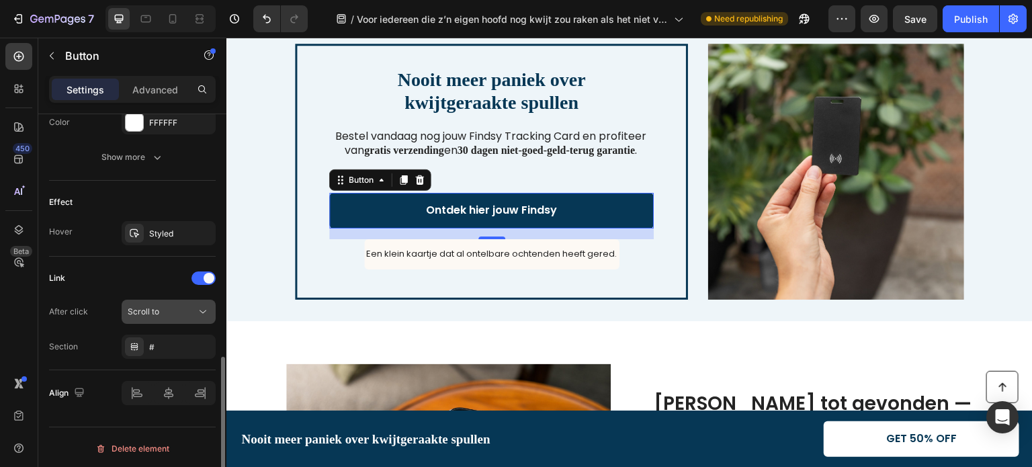
click at [171, 306] on div "Scroll to" at bounding box center [162, 312] width 69 height 12
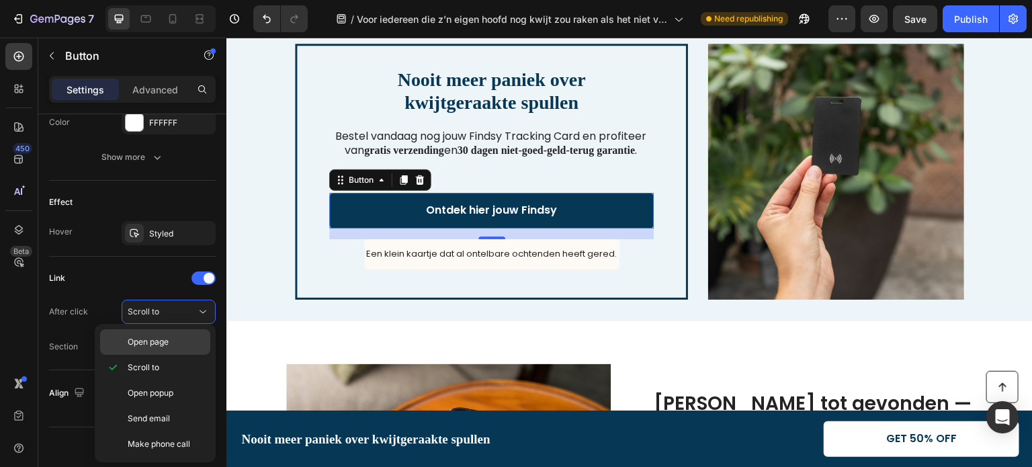
click at [153, 343] on span "Open page" at bounding box center [148, 342] width 41 height 12
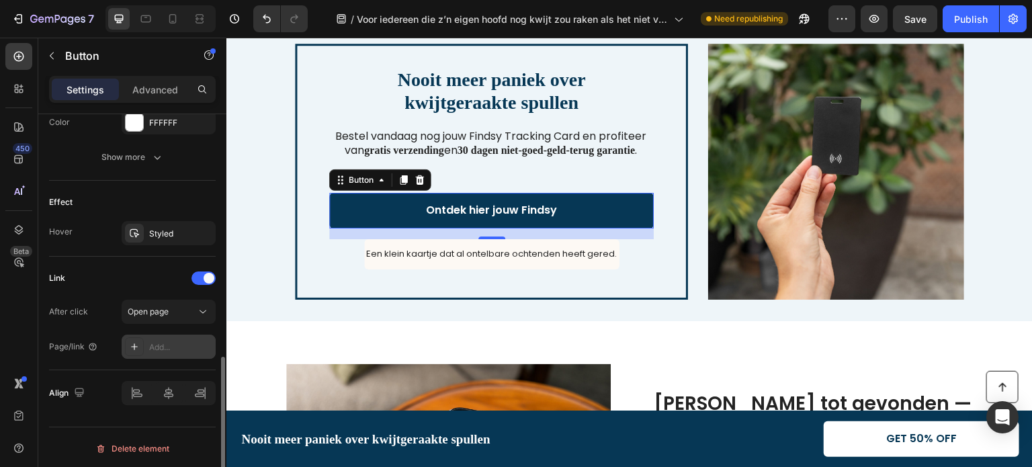
click at [163, 338] on div "Add..." at bounding box center [169, 347] width 94 height 24
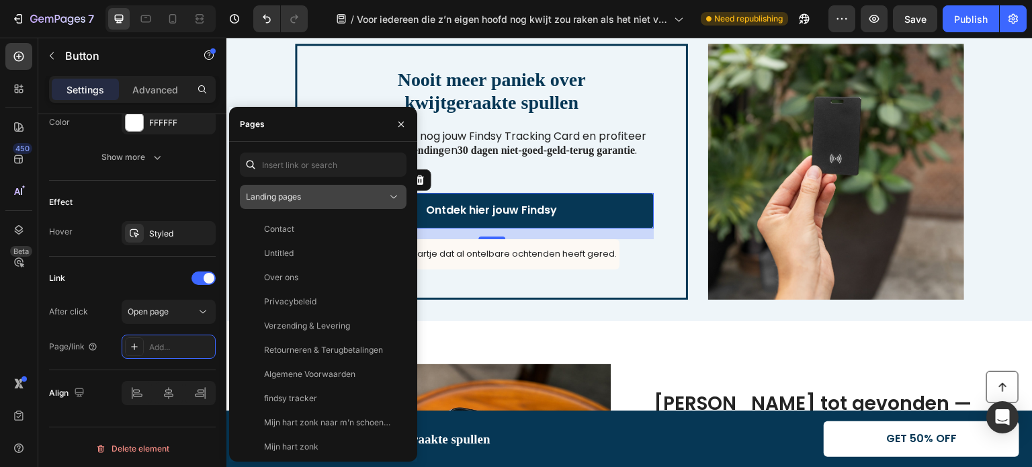
click at [309, 191] on div "Landing pages" at bounding box center [316, 197] width 141 height 12
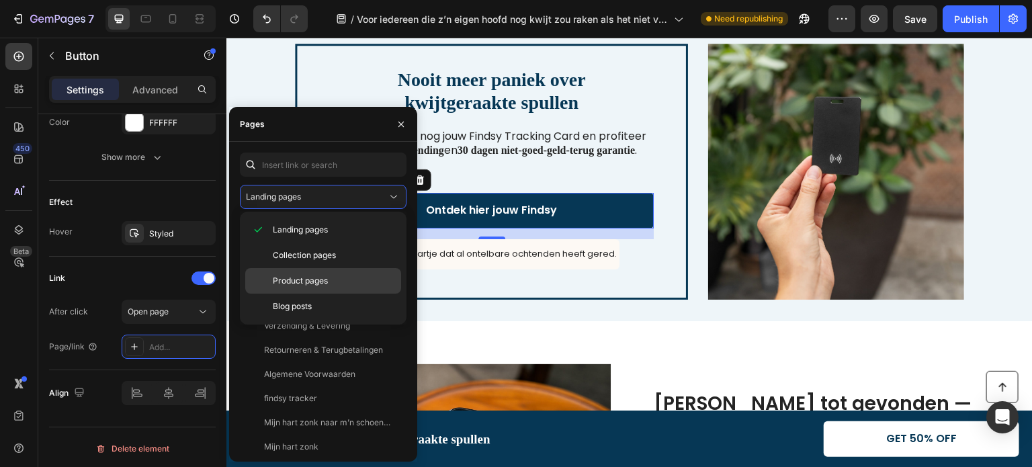
click at [302, 294] on div "Product pages" at bounding box center [323, 307] width 156 height 26
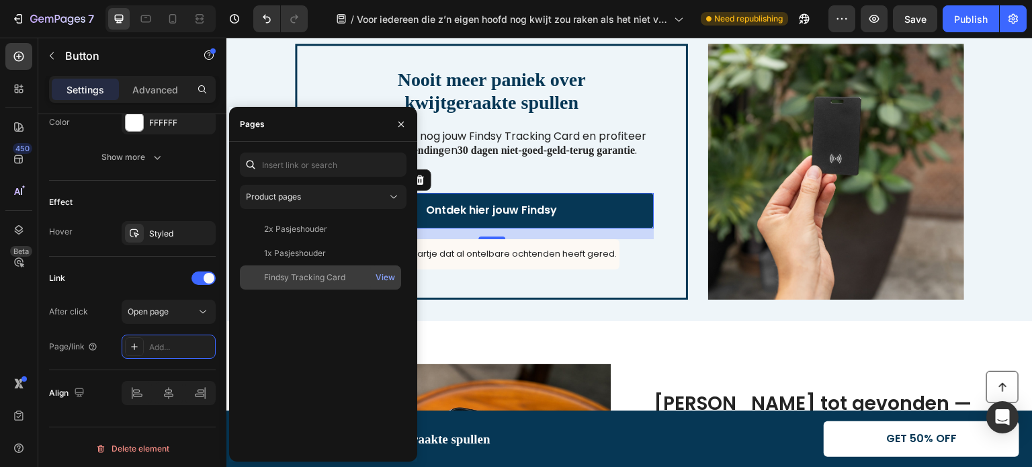
click at [288, 273] on div "Findsy Tracking Card" at bounding box center [304, 277] width 81 height 12
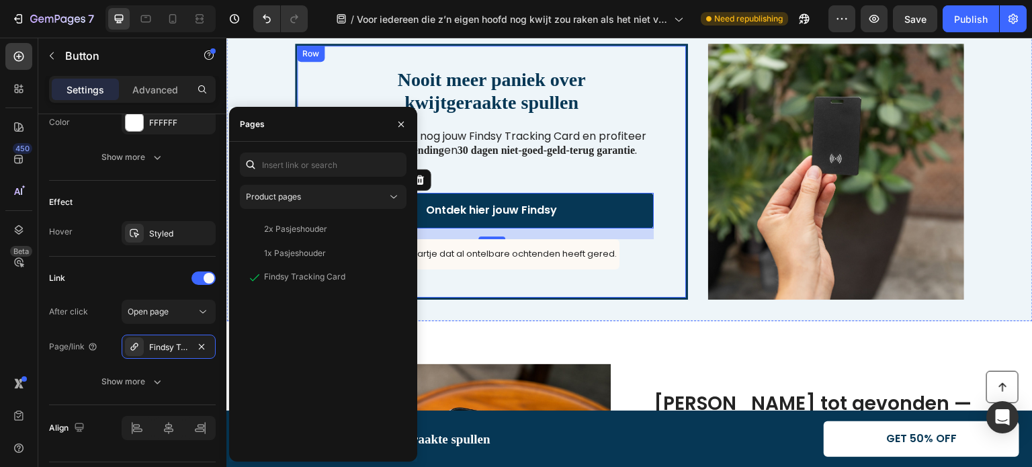
click at [587, 275] on div "Nooit meer paniek over kwijtgeraakte spullen Heading Bestel vandaag nog jouw Fi…" at bounding box center [491, 171] width 325 height 208
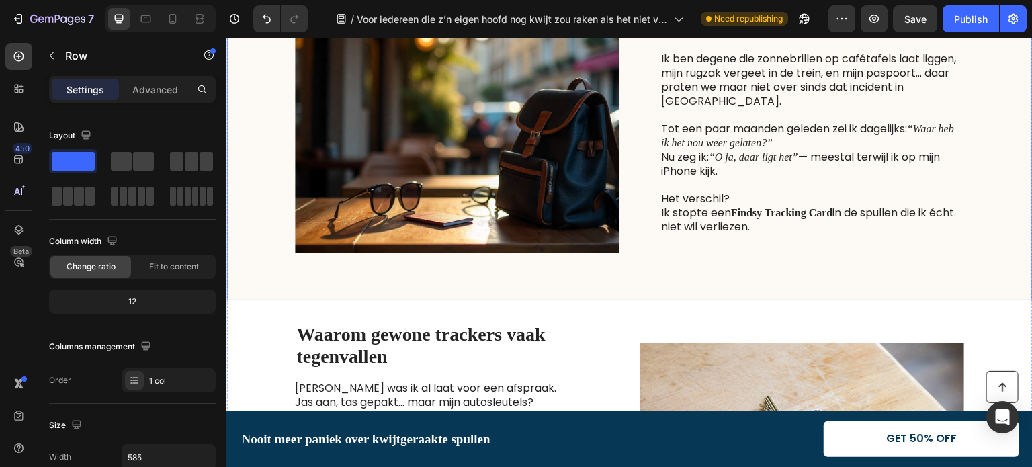
scroll to position [739, 0]
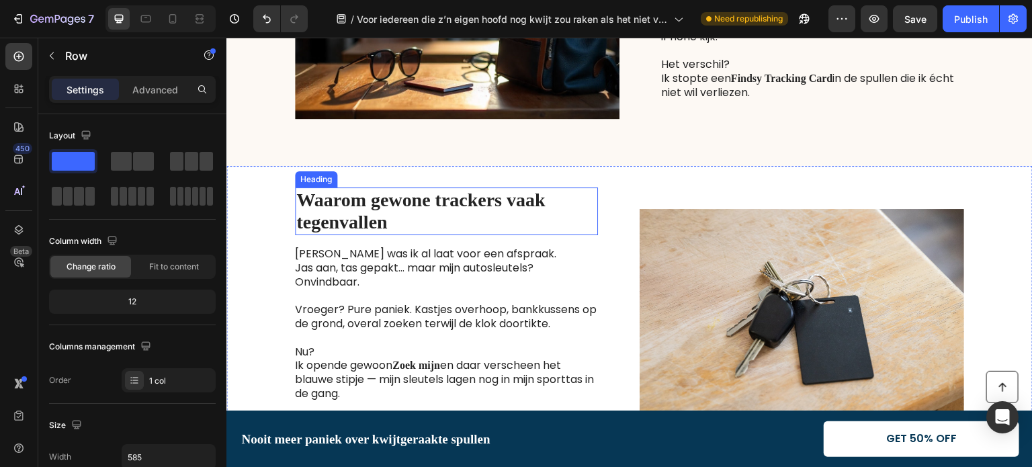
click at [357, 202] on strong "Waarom gewone trackers vaak" at bounding box center [420, 199] width 249 height 21
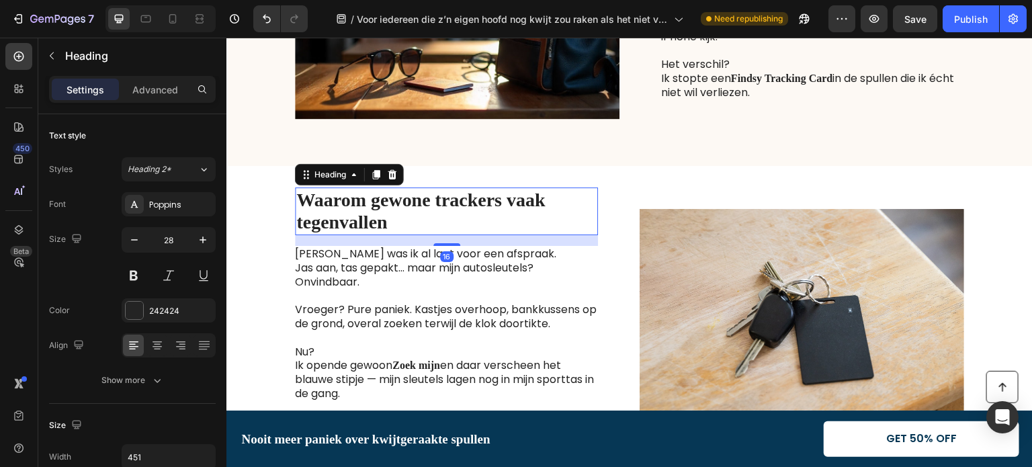
click at [357, 202] on strong "Waarom gewone trackers vaak" at bounding box center [420, 199] width 249 height 21
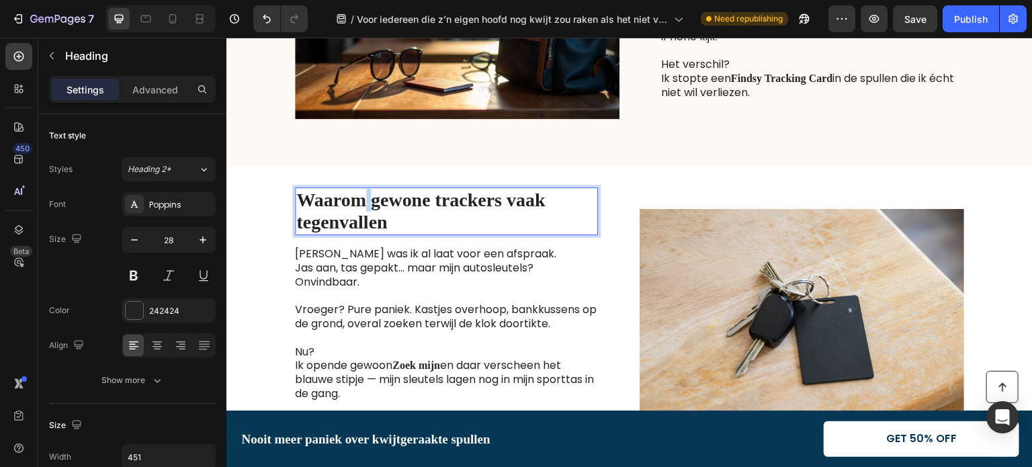
click at [357, 202] on strong "Waarom gewone trackers vaak" at bounding box center [420, 199] width 249 height 21
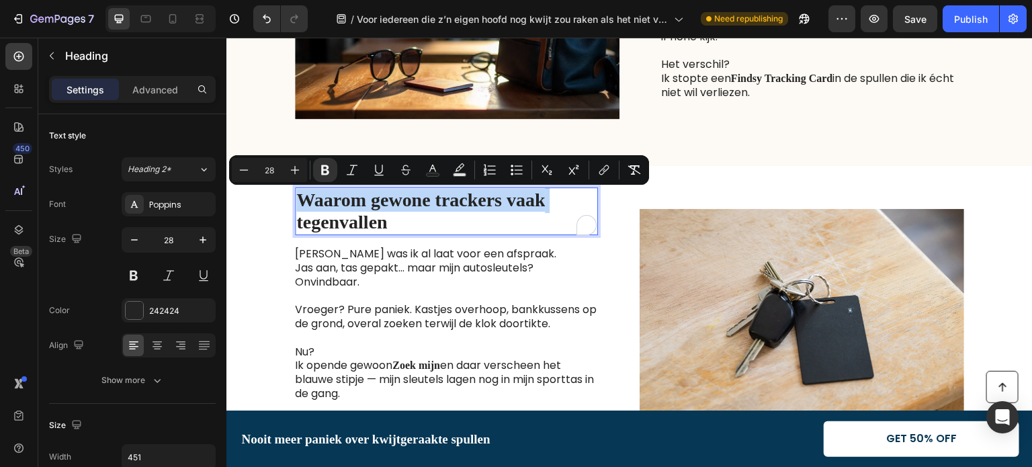
click at [357, 202] on strong "Waarom gewone trackers vaak" at bounding box center [420, 199] width 249 height 21
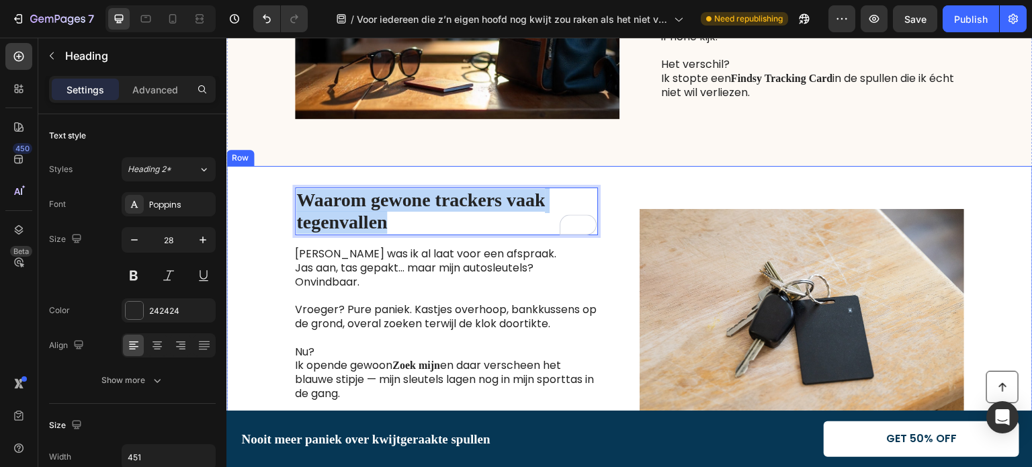
drag, startPoint x: 379, startPoint y: 225, endPoint x: 288, endPoint y: 186, distance: 98.7
click at [288, 186] on div "Waarom gewone trackers vaak tegenvallen Heading 16 Laatst was ik al laat voor e…" at bounding box center [629, 337] width 806 height 342
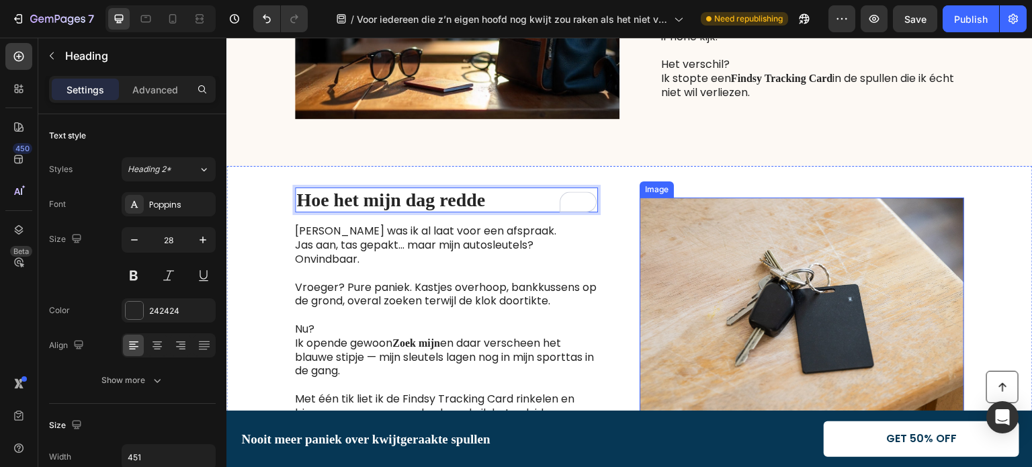
click at [702, 307] on img at bounding box center [802, 325] width 325 height 255
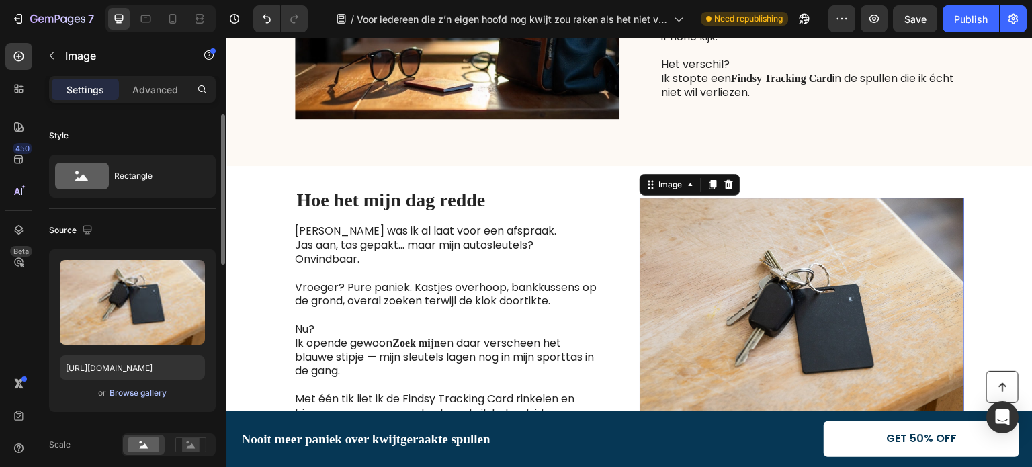
click at [130, 392] on div "Browse gallery" at bounding box center [138, 393] width 57 height 12
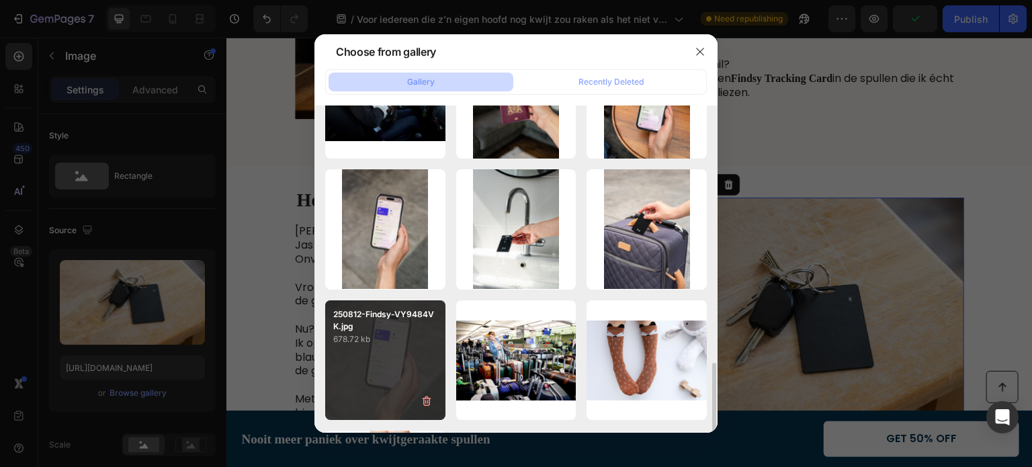
scroll to position [538, 0]
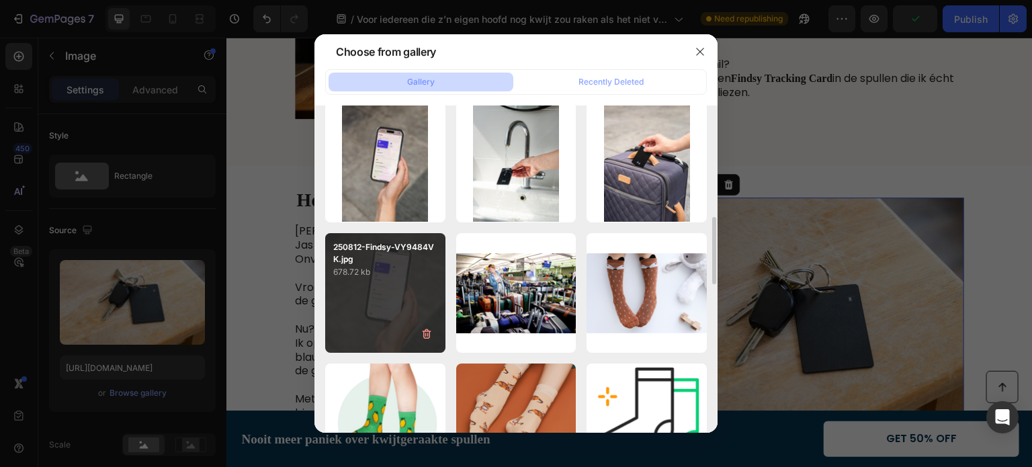
click at [365, 290] on div "250812-Findsy-VY9484VK.jpg 678.72 kb" at bounding box center [385, 293] width 120 height 120
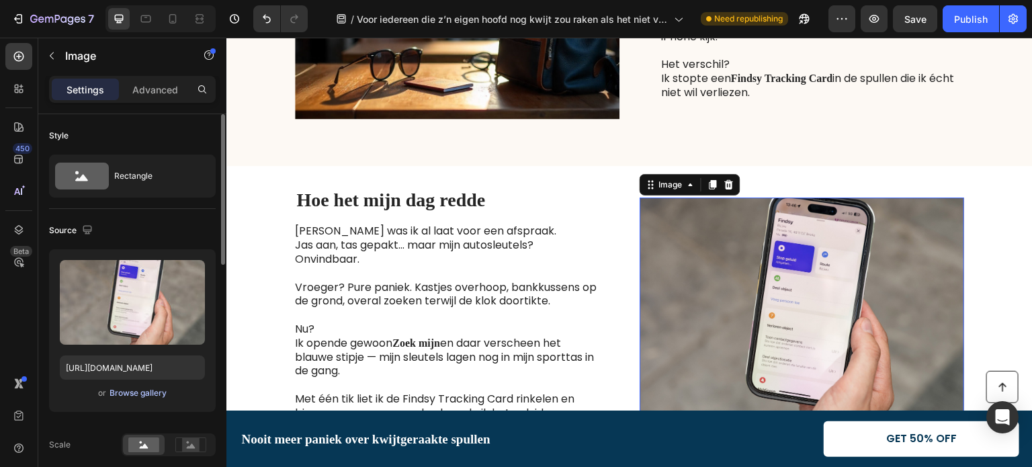
click at [128, 392] on div "Browse gallery" at bounding box center [138, 393] width 57 height 12
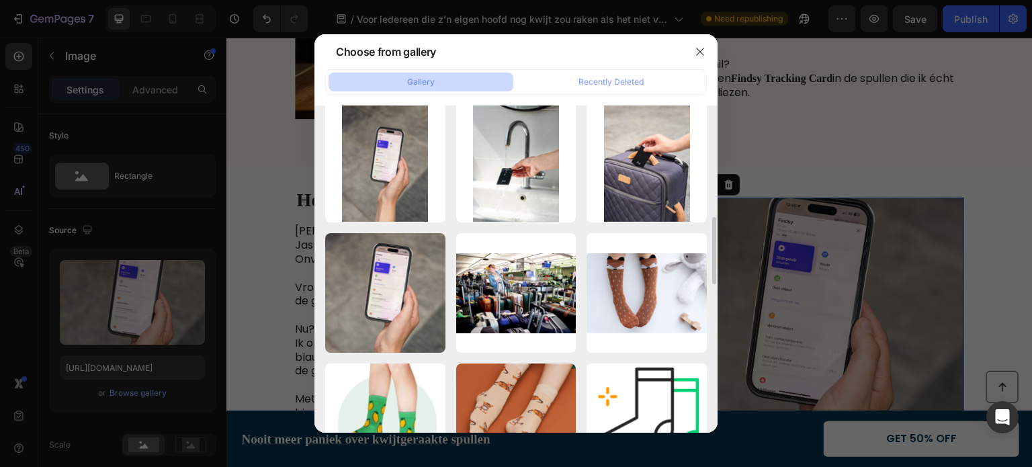
scroll to position [403, 0]
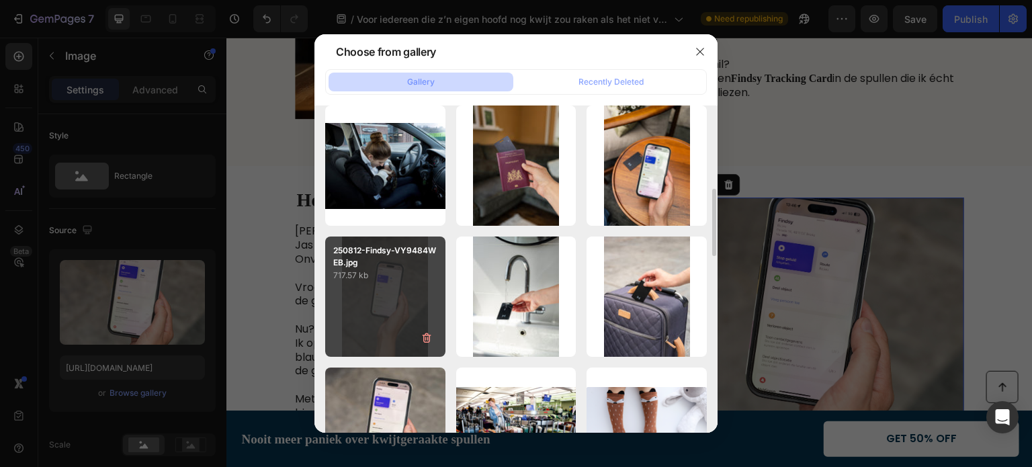
click at [370, 323] on div "250812-Findsy-VY9484WEB.jpg 717.57 kb" at bounding box center [385, 297] width 120 height 120
type input "[URL][DOMAIN_NAME]"
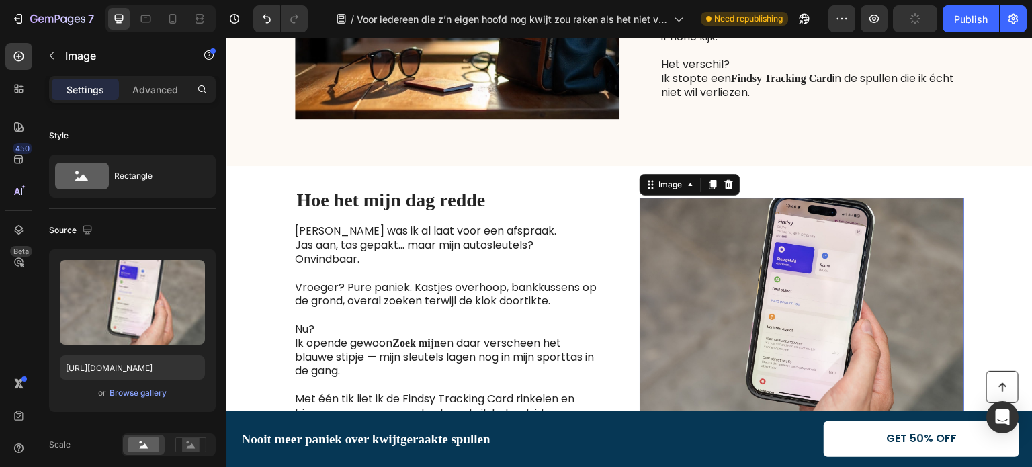
scroll to position [874, 0]
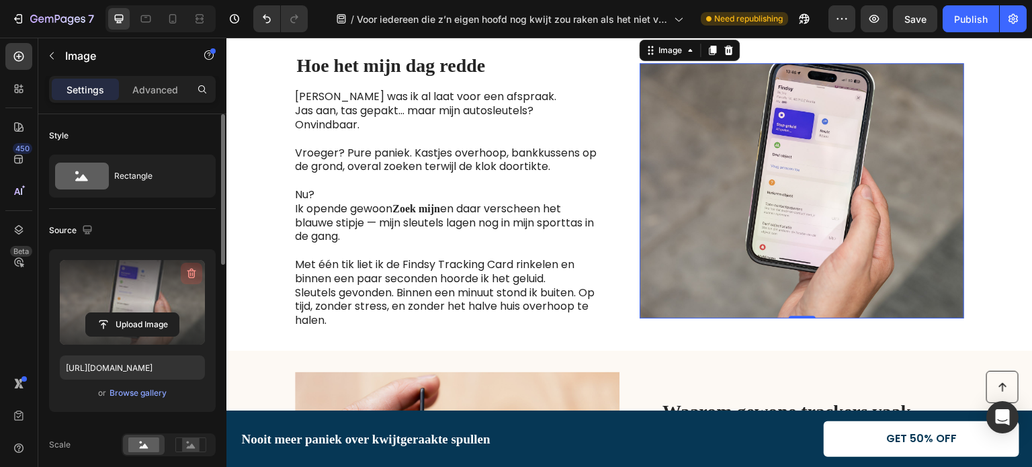
click at [188, 273] on icon "button" at bounding box center [191, 274] width 9 height 10
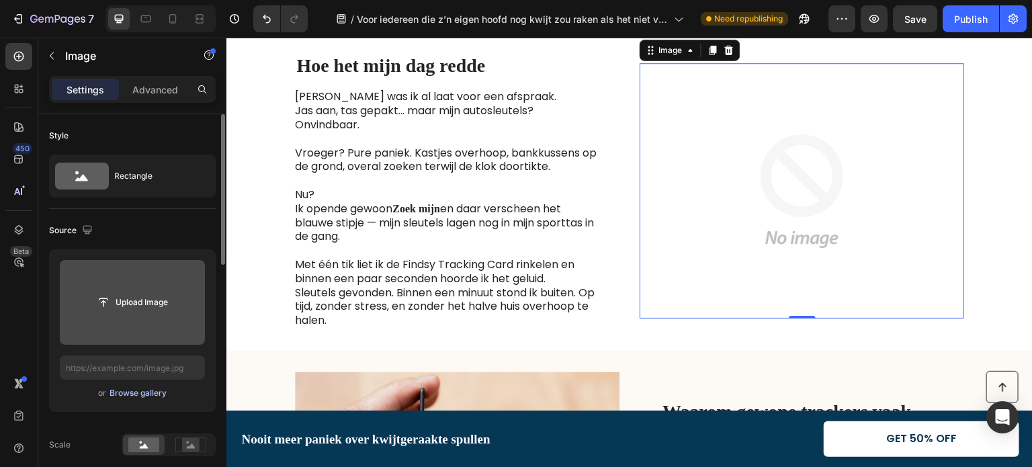
click at [136, 392] on div "Browse gallery" at bounding box center [138, 393] width 57 height 12
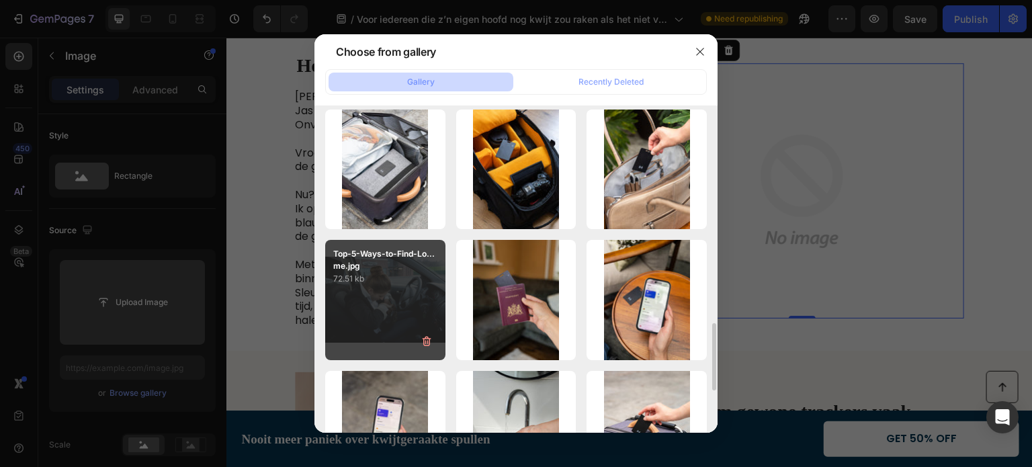
scroll to position [403, 0]
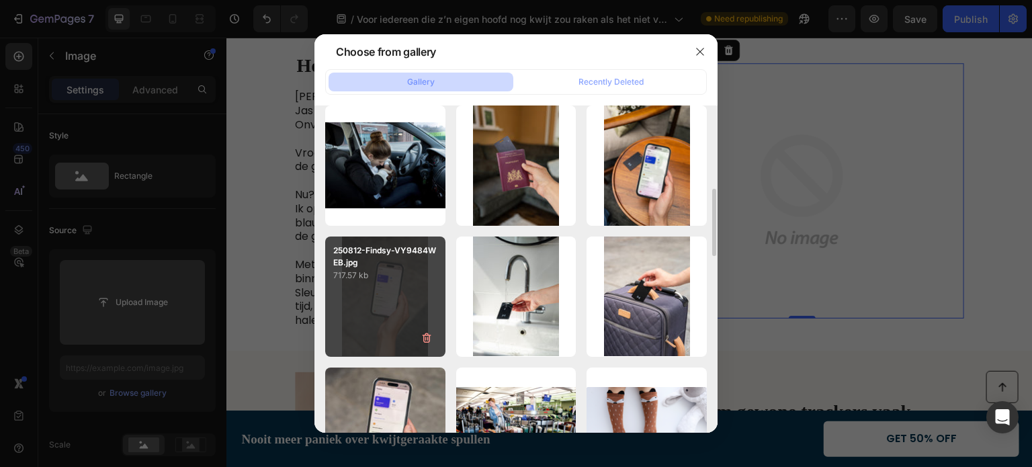
click at [362, 303] on div "250812-Findsy-VY9484WEB.jpg 717.57 kb" at bounding box center [385, 297] width 120 height 120
type input "[URL][DOMAIN_NAME]"
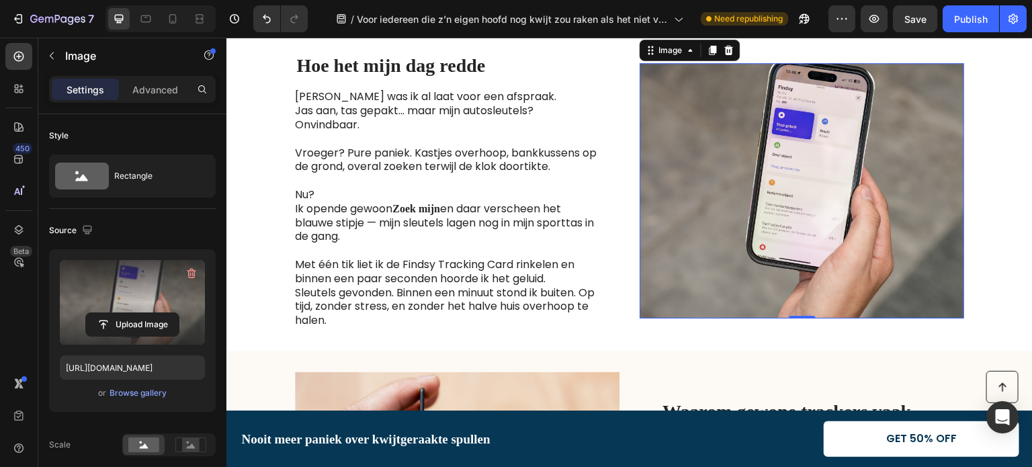
scroll to position [739, 0]
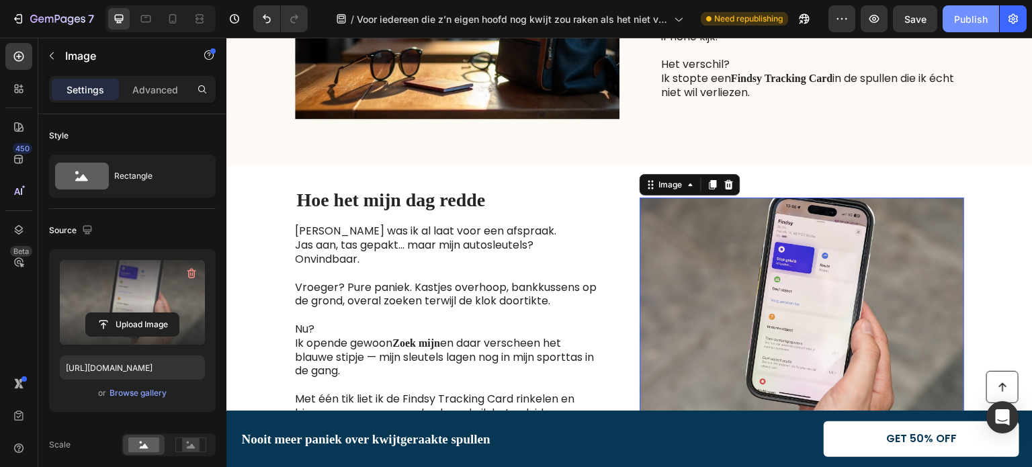
click at [963, 17] on div "Publish" at bounding box center [971, 19] width 34 height 14
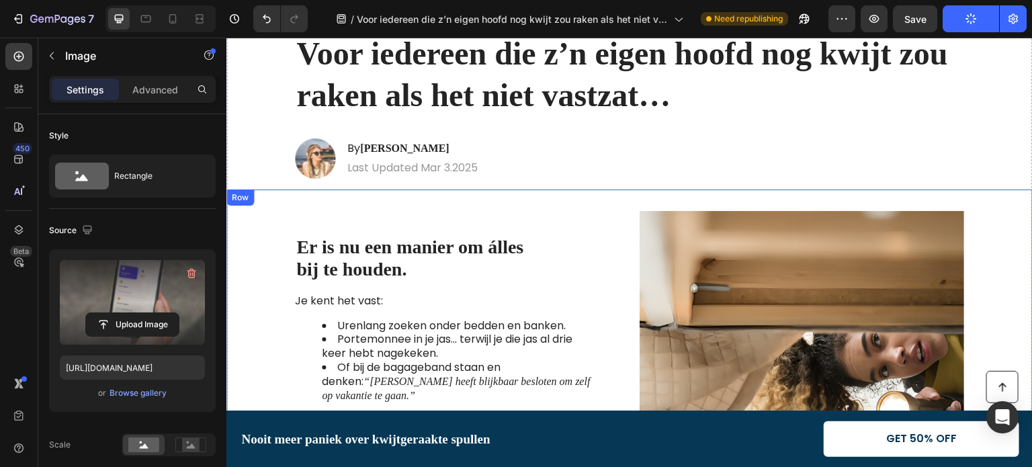
scroll to position [0, 0]
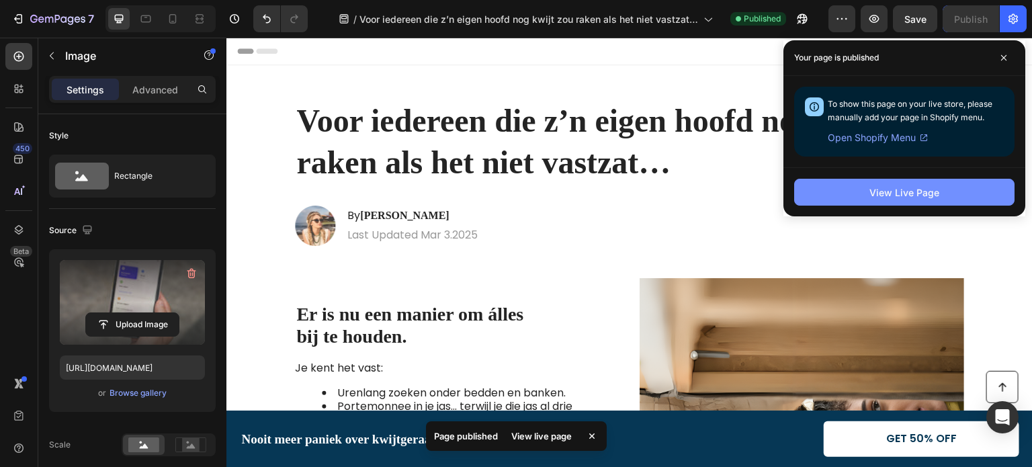
click at [939, 187] on button "View Live Page" at bounding box center [904, 192] width 220 height 27
